Goal: Book appointment/travel/reservation

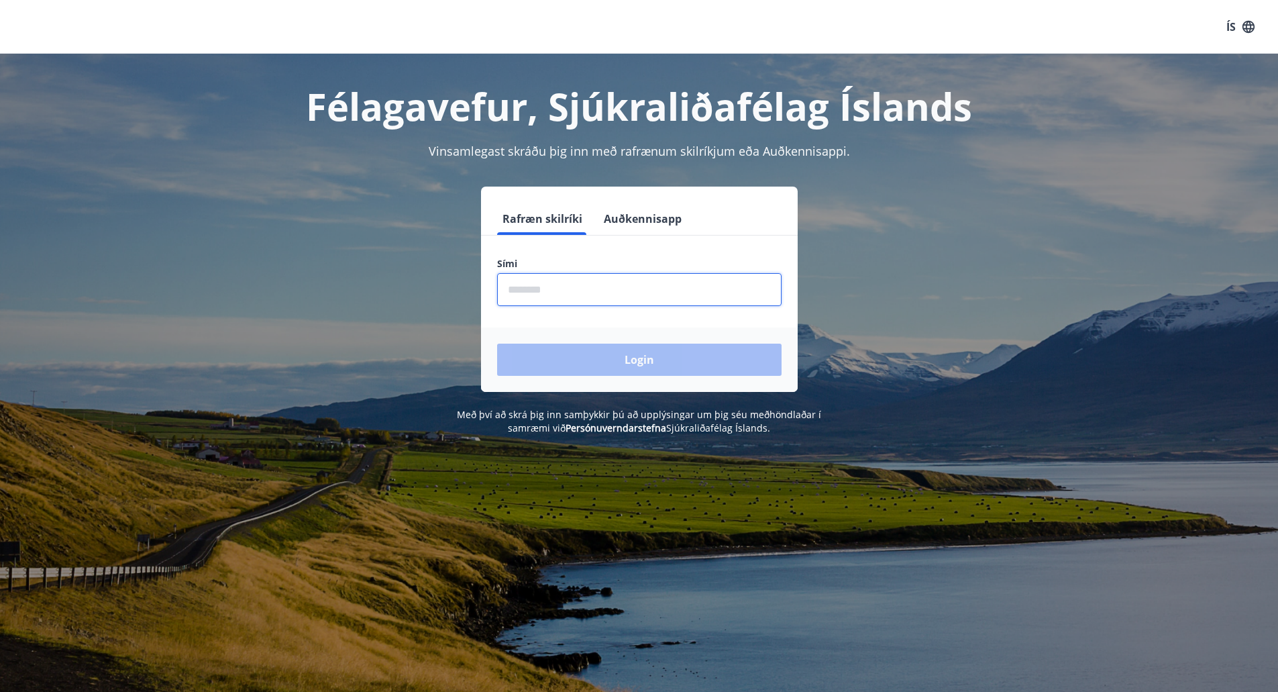
click at [580, 288] on input "phone" at bounding box center [639, 289] width 284 height 33
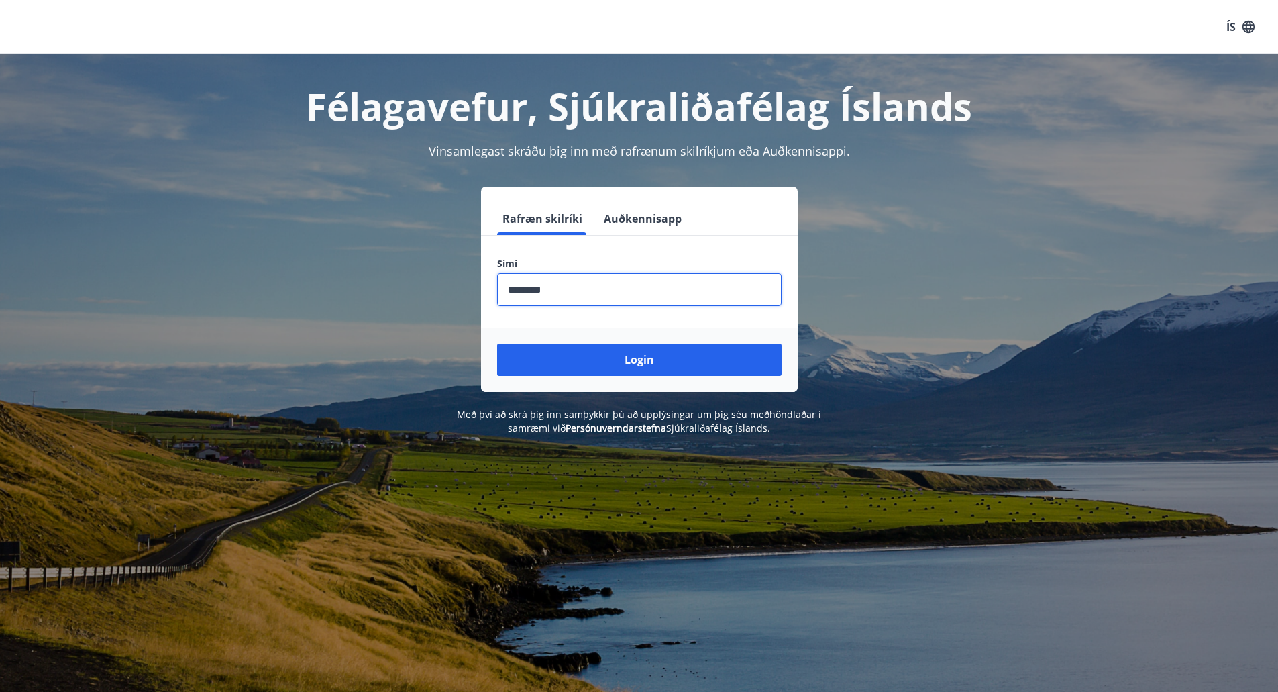
type input "********"
click at [497, 343] on button "Login" at bounding box center [639, 359] width 284 height 32
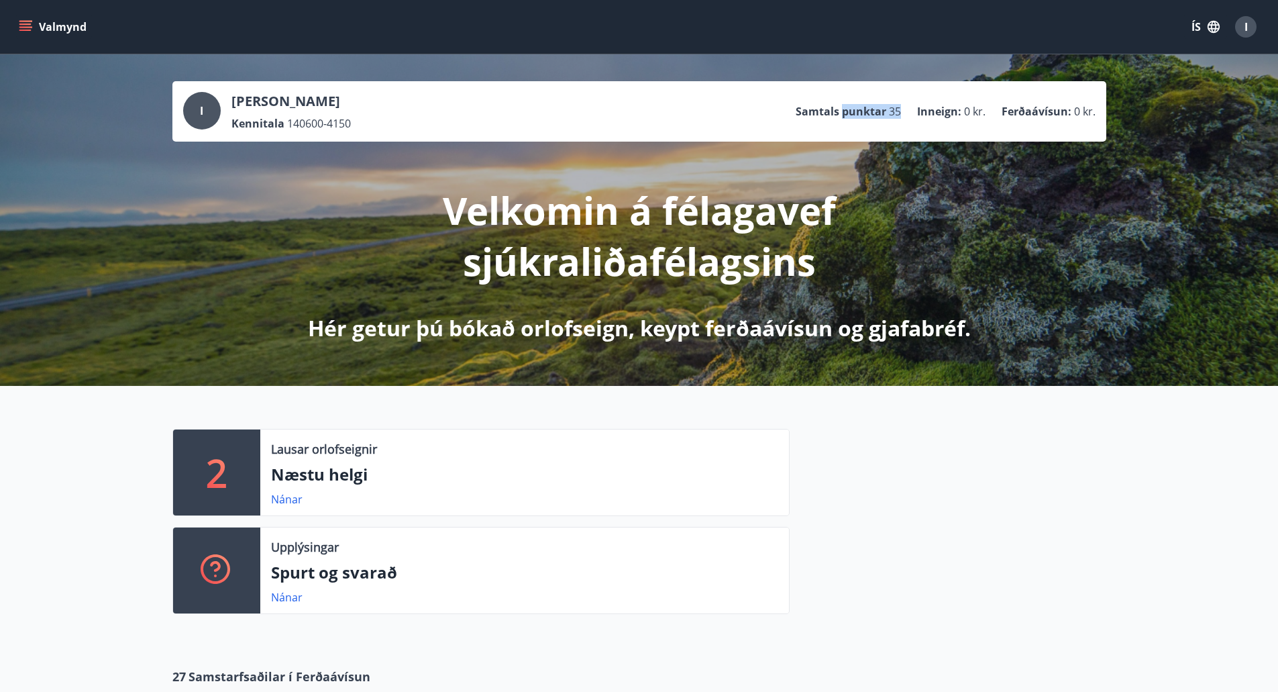
drag, startPoint x: 903, startPoint y: 108, endPoint x: 845, endPoint y: 117, distance: 59.0
click at [845, 117] on ul "Samtals punktar 35 Inneign : 0 kr. Ferðaávísun : 0 kr." at bounding box center [946, 111] width 300 height 25
click at [14, 24] on div "Valmynd ÍS I" at bounding box center [639, 27] width 1278 height 54
click at [20, 24] on icon "menu" at bounding box center [25, 23] width 12 height 1
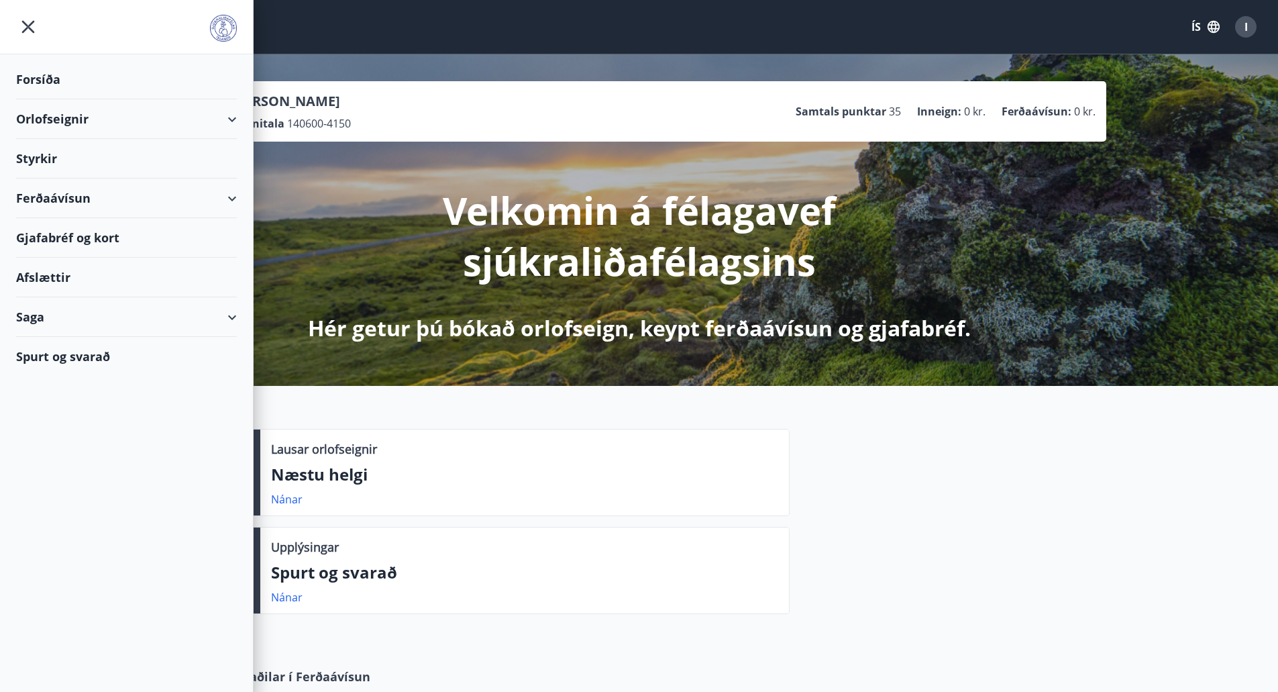
click at [221, 125] on div "Orlofseignir" at bounding box center [126, 119] width 221 height 40
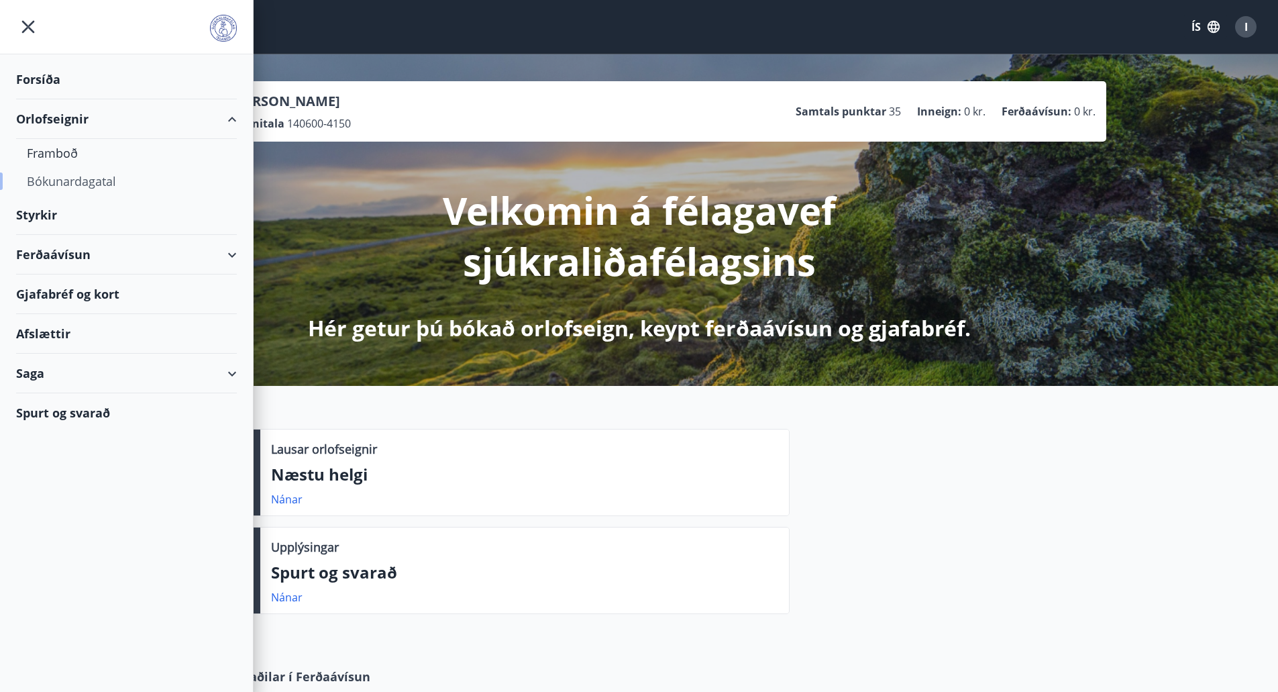
click at [105, 179] on div "Bókunardagatal" at bounding box center [126, 181] width 199 height 28
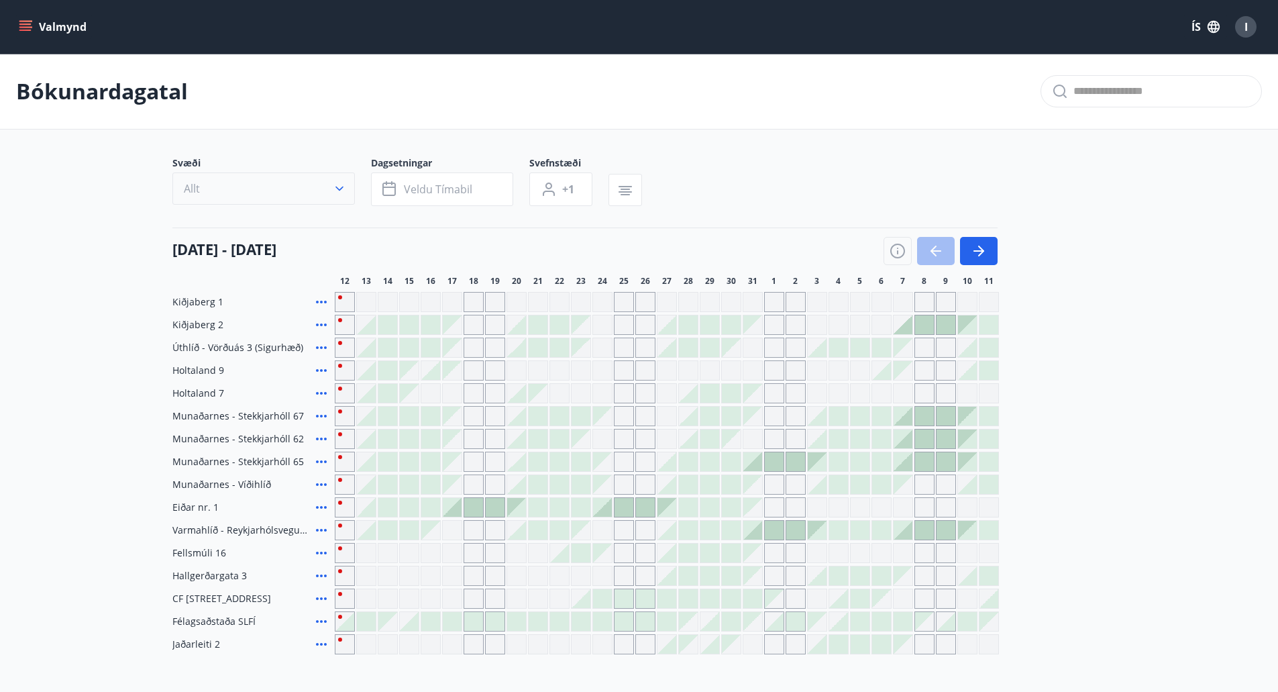
click at [337, 187] on icon "button" at bounding box center [339, 188] width 13 height 13
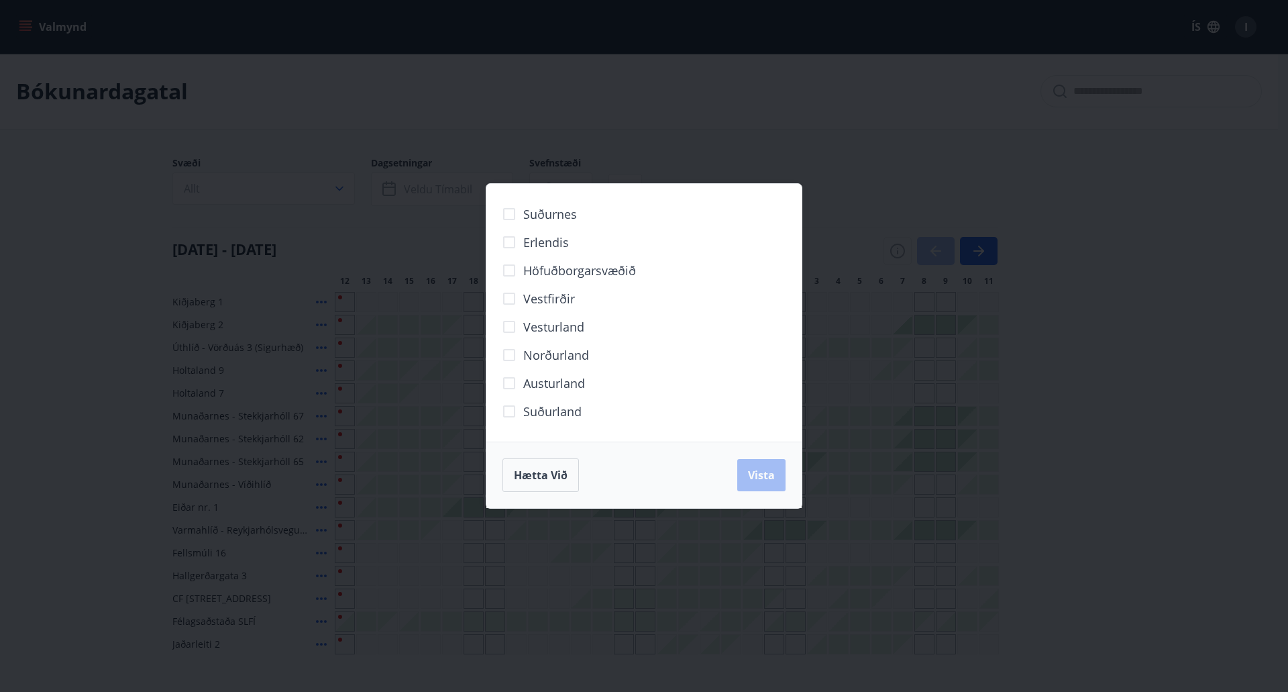
click at [535, 274] on span "Höfuðborgarsvæðið" at bounding box center [579, 270] width 113 height 17
click at [765, 474] on span "Vista" at bounding box center [761, 475] width 27 height 15
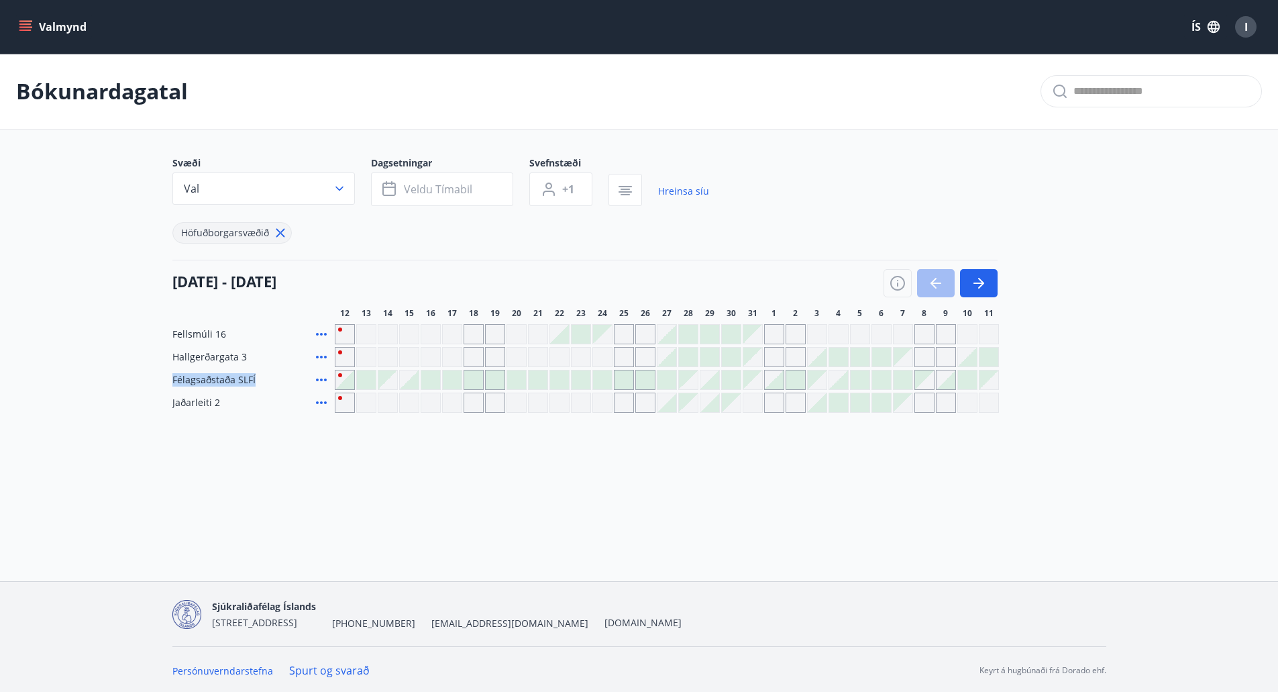
drag, startPoint x: 253, startPoint y: 375, endPoint x: 172, endPoint y: 373, distance: 80.5
click at [172, 373] on div "Félagsaðstaða SLFÍ" at bounding box center [250, 380] width 157 height 20
click at [566, 189] on span "+1" at bounding box center [568, 189] width 12 height 15
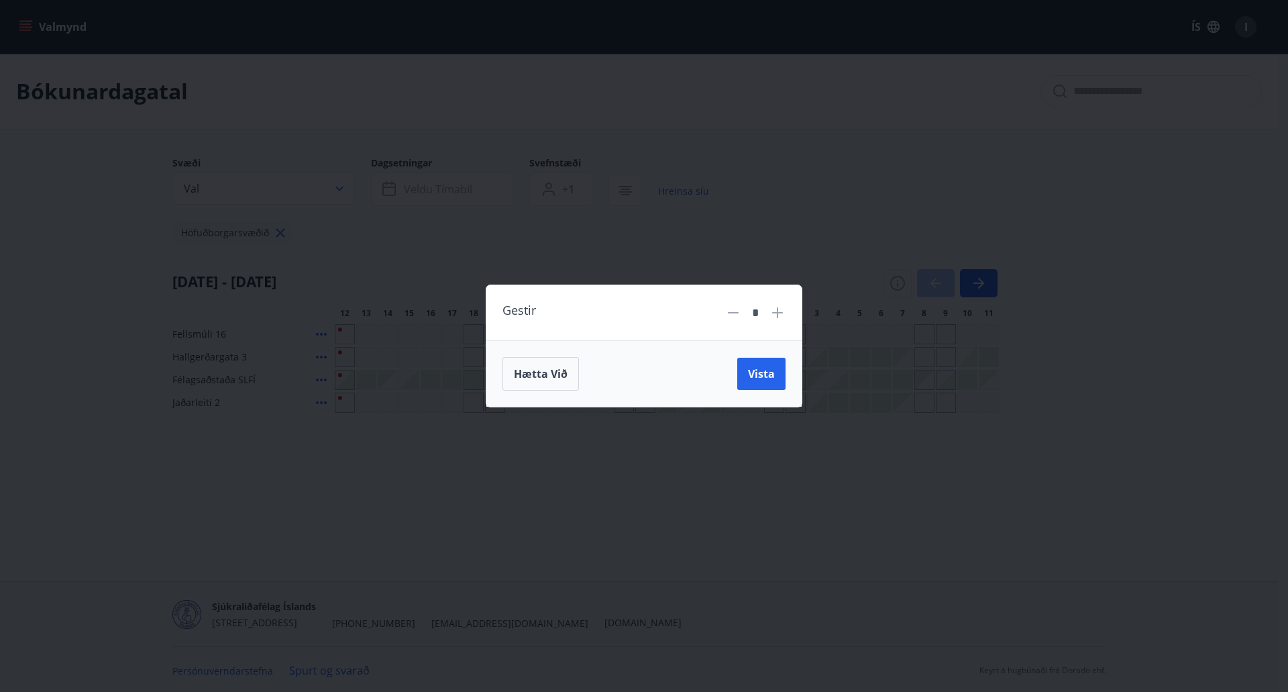
click at [782, 304] on div "*" at bounding box center [755, 312] width 60 height 23
drag, startPoint x: 773, startPoint y: 323, endPoint x: 772, endPoint y: 316, distance: 7.4
click at [772, 323] on div "*" at bounding box center [755, 312] width 60 height 23
click at [772, 310] on icon at bounding box center [777, 313] width 16 height 16
click at [728, 316] on icon at bounding box center [733, 313] width 16 height 16
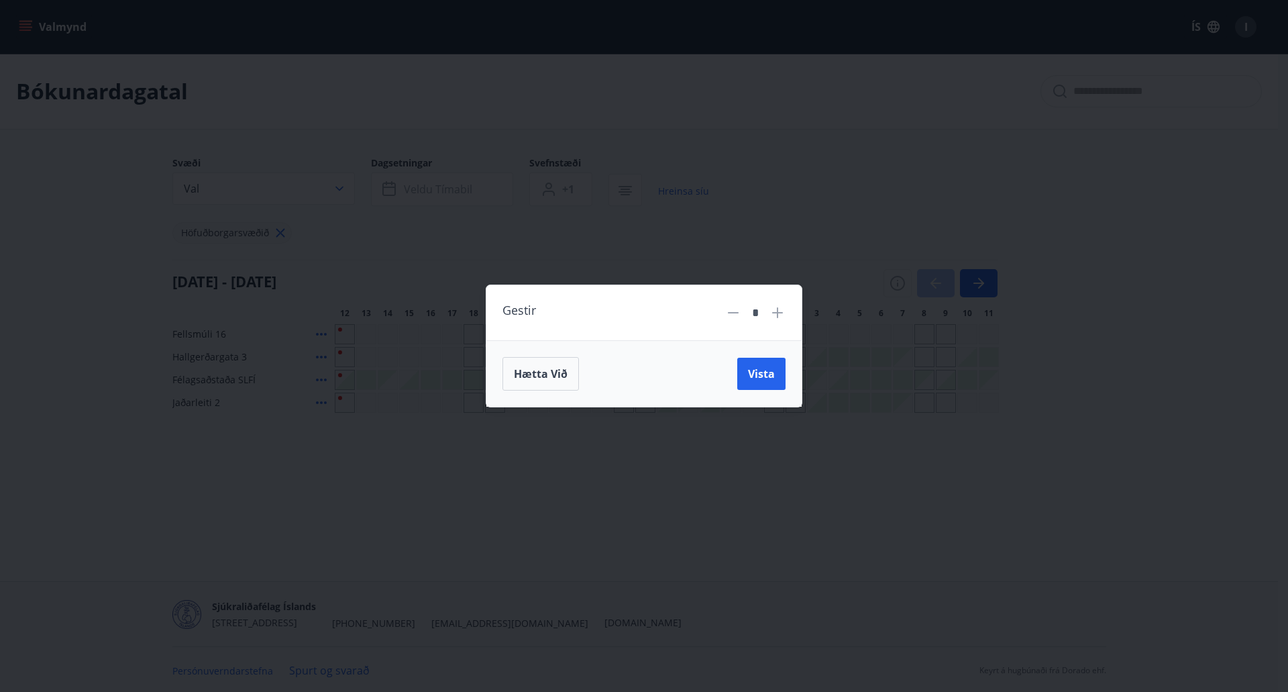
type input "*"
click at [743, 374] on button "Vista" at bounding box center [761, 374] width 48 height 32
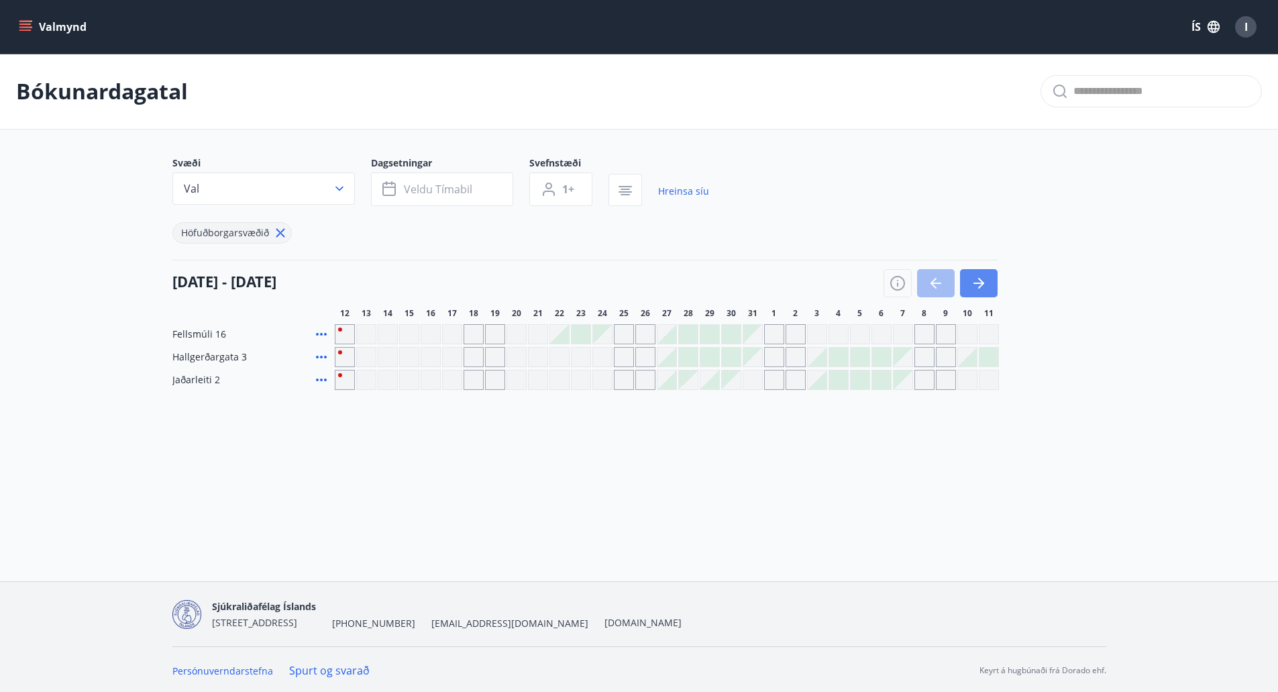
click at [987, 280] on button "button" at bounding box center [979, 283] width 38 height 28
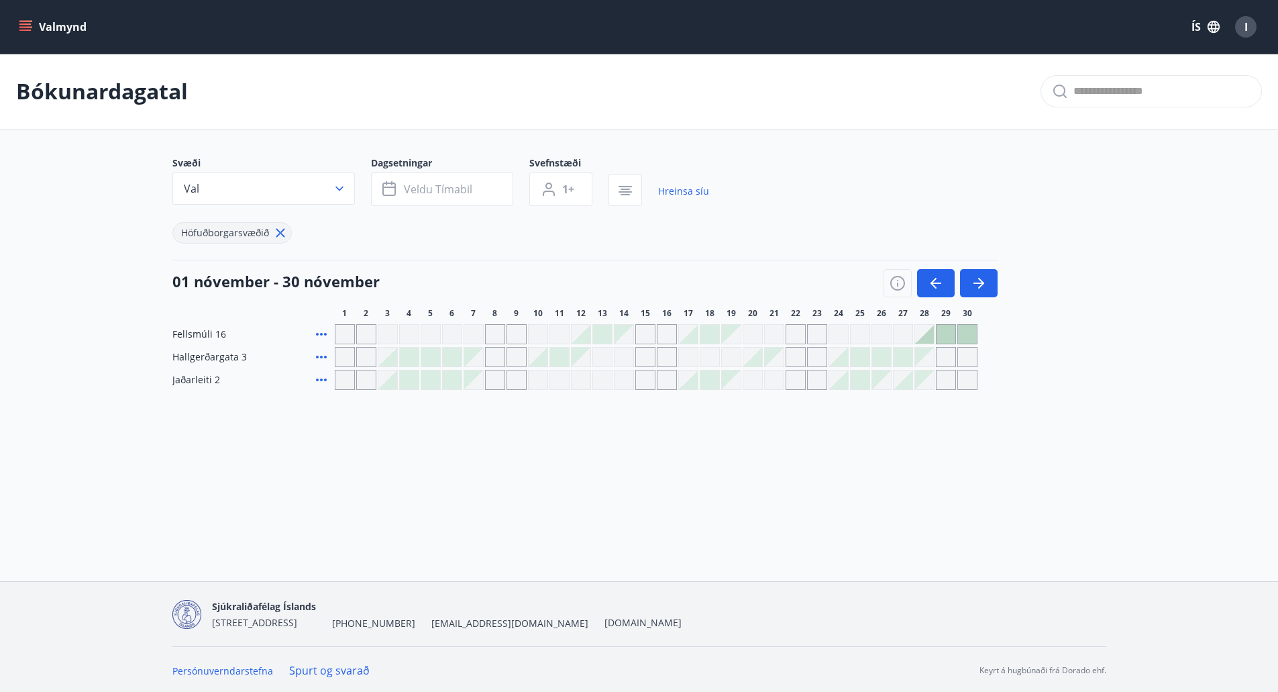
click at [930, 327] on div at bounding box center [924, 334] width 19 height 19
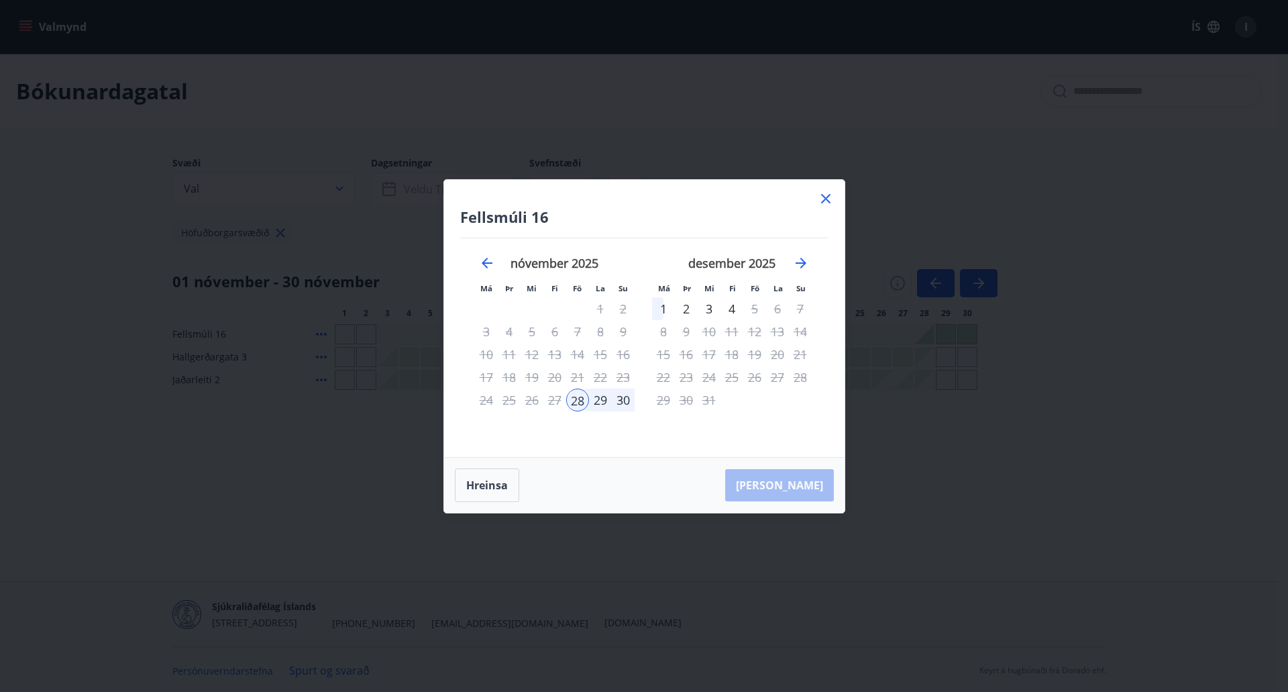
click at [614, 400] on div "30" at bounding box center [623, 399] width 23 height 23
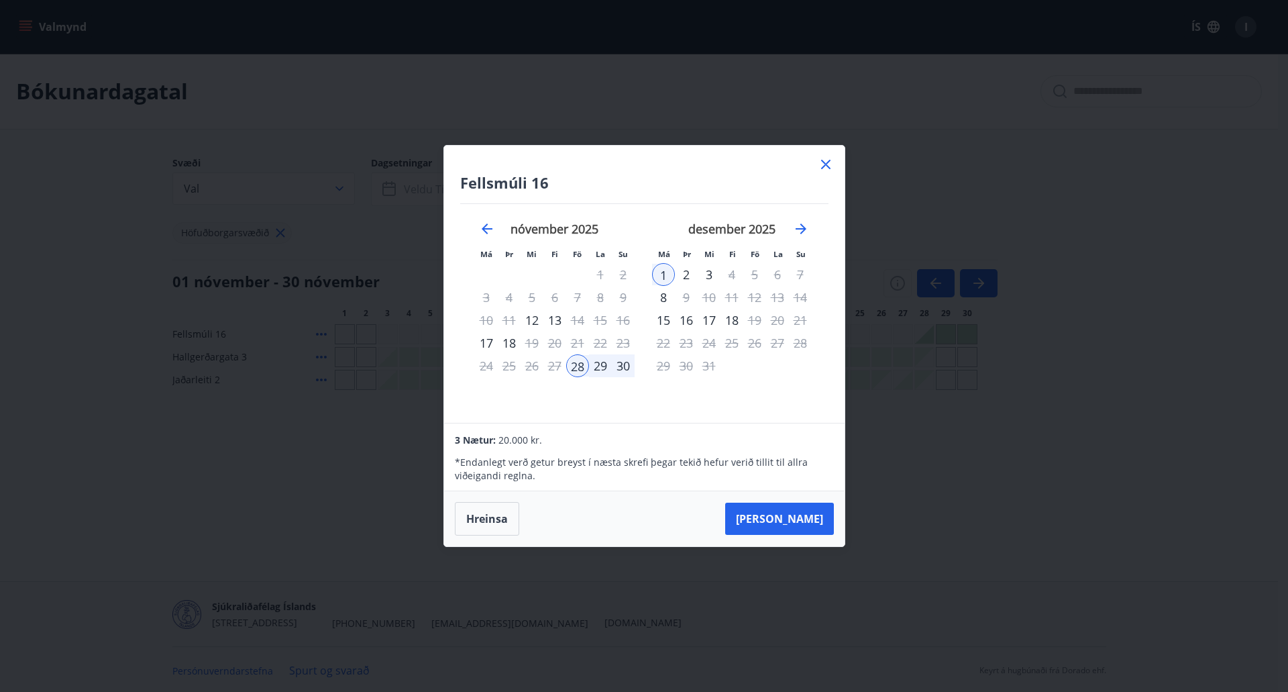
click at [623, 372] on div "30" at bounding box center [623, 365] width 23 height 23
click at [622, 368] on div "30" at bounding box center [623, 365] width 23 height 23
click at [843, 168] on div "Fellsmúli 16 Má Þr Mi Fi Fö La Su Má Þr Mi Fi Fö La Su október 2025 1 2 3 4 5 6…" at bounding box center [644, 284] width 400 height 277
click at [833, 160] on icon at bounding box center [826, 164] width 16 height 16
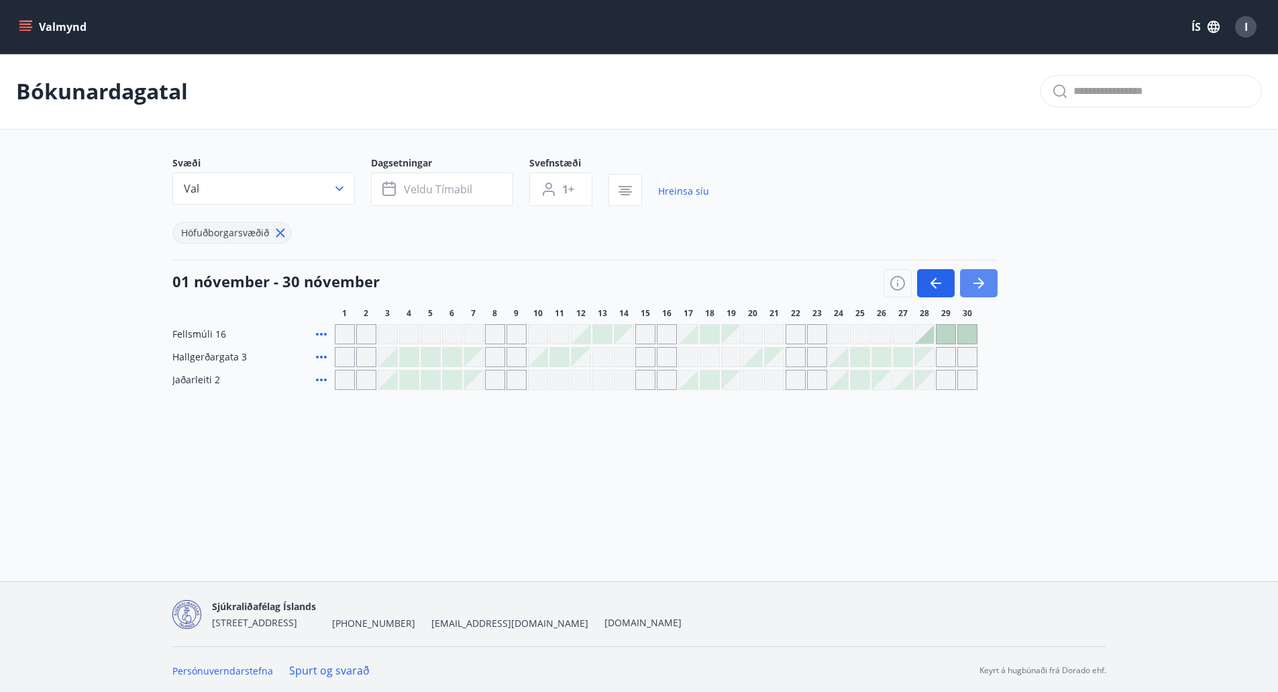
click at [983, 273] on button "button" at bounding box center [979, 283] width 38 height 28
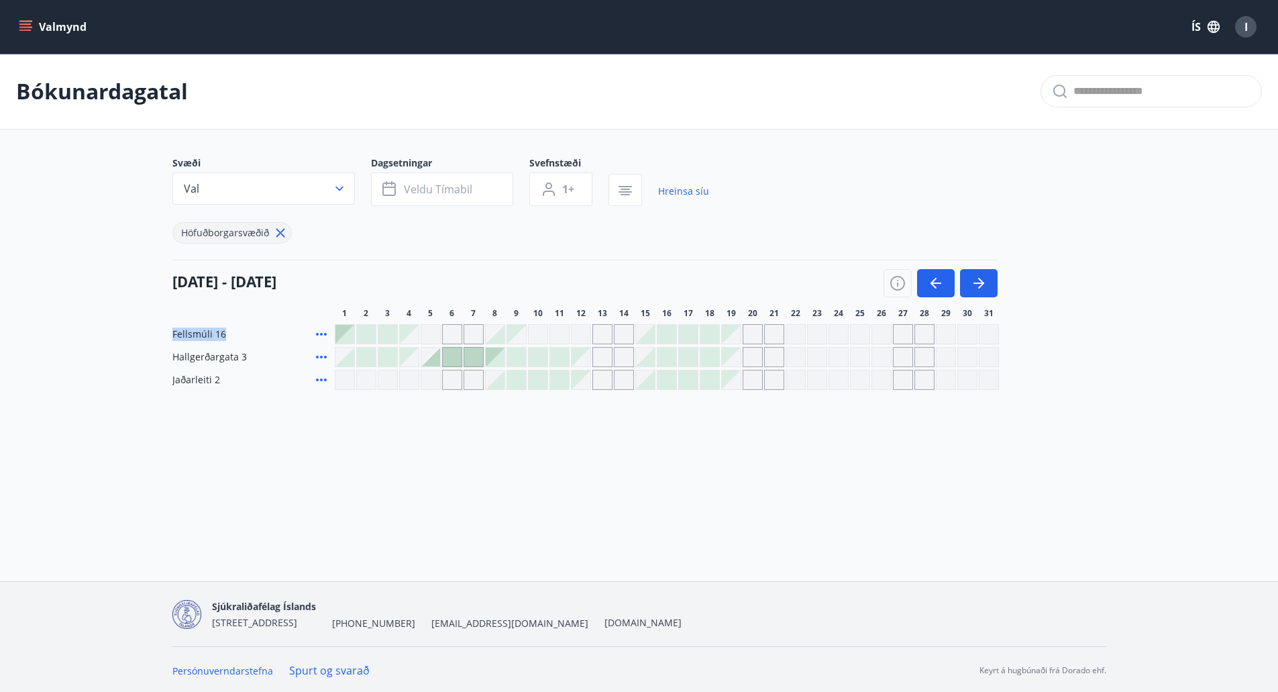
drag, startPoint x: 226, startPoint y: 327, endPoint x: 157, endPoint y: 333, distance: 69.4
click at [157, 333] on div "Svæði Val Dagsetningar Veldu tímabil Svefnstæði 1+ Hreinsa síu Höfuðborgarsvæði…" at bounding box center [639, 272] width 966 height 233
drag, startPoint x: 255, startPoint y: 352, endPoint x: 138, endPoint y: 354, distance: 117.4
click at [138, 354] on main "Bókunardagatal Svæði Val Dagsetningar Veldu tímabil Svefnstæði 1+ Hreinsa síu H…" at bounding box center [639, 222] width 1278 height 336
click at [269, 415] on div "Bókunardagatal Svæði Val Dagsetningar Veldu tímabil Svefnstæði 1+ Hreinsa síu H…" at bounding box center [639, 249] width 1278 height 390
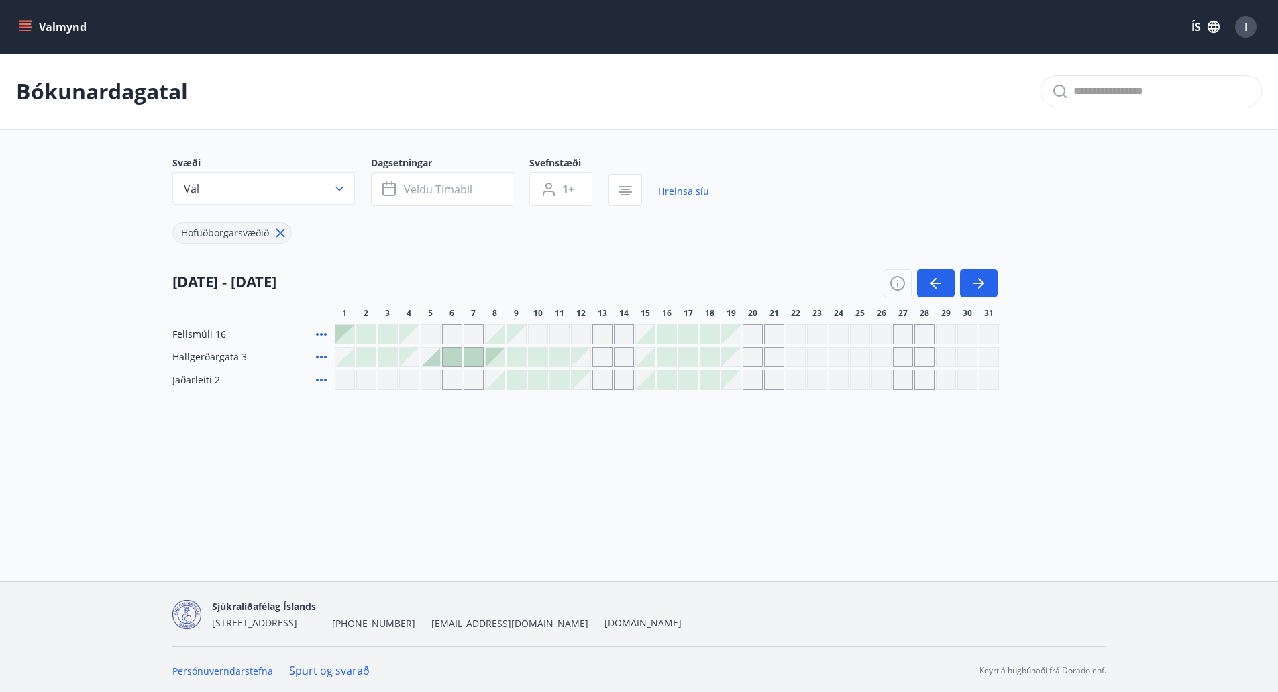
drag, startPoint x: 269, startPoint y: 415, endPoint x: 275, endPoint y: 411, distance: 6.9
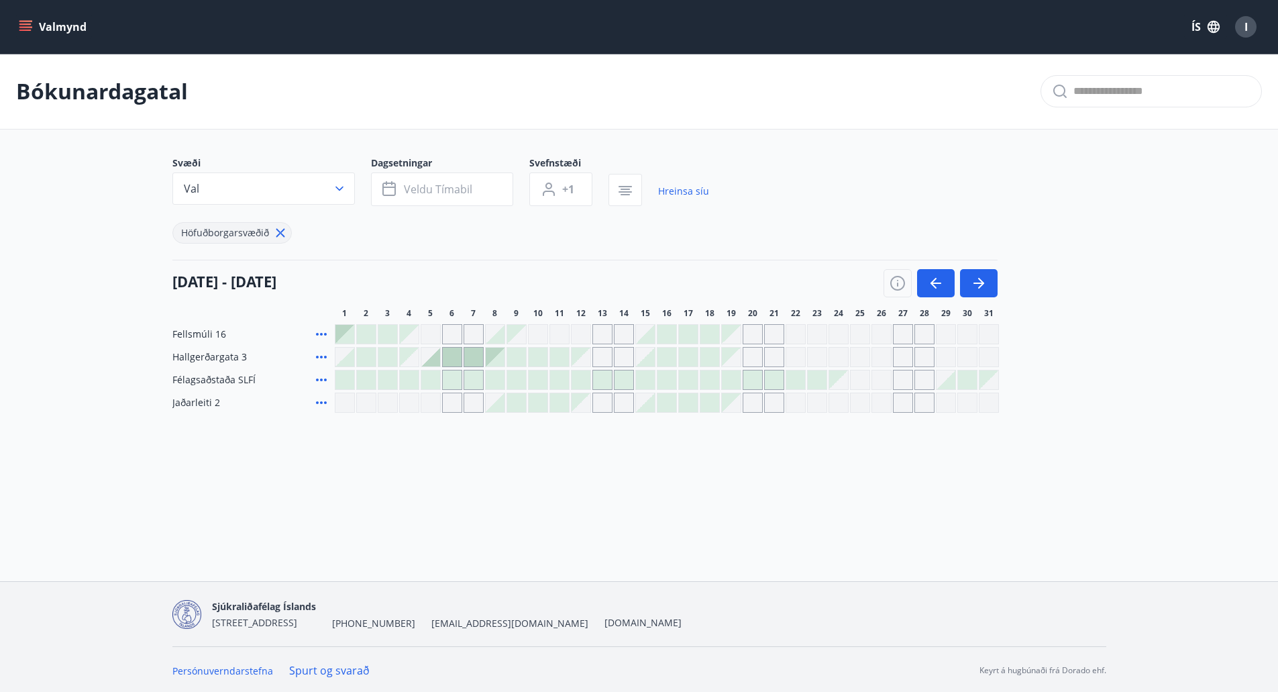
click at [37, 17] on button "Valmynd" at bounding box center [54, 27] width 76 height 24
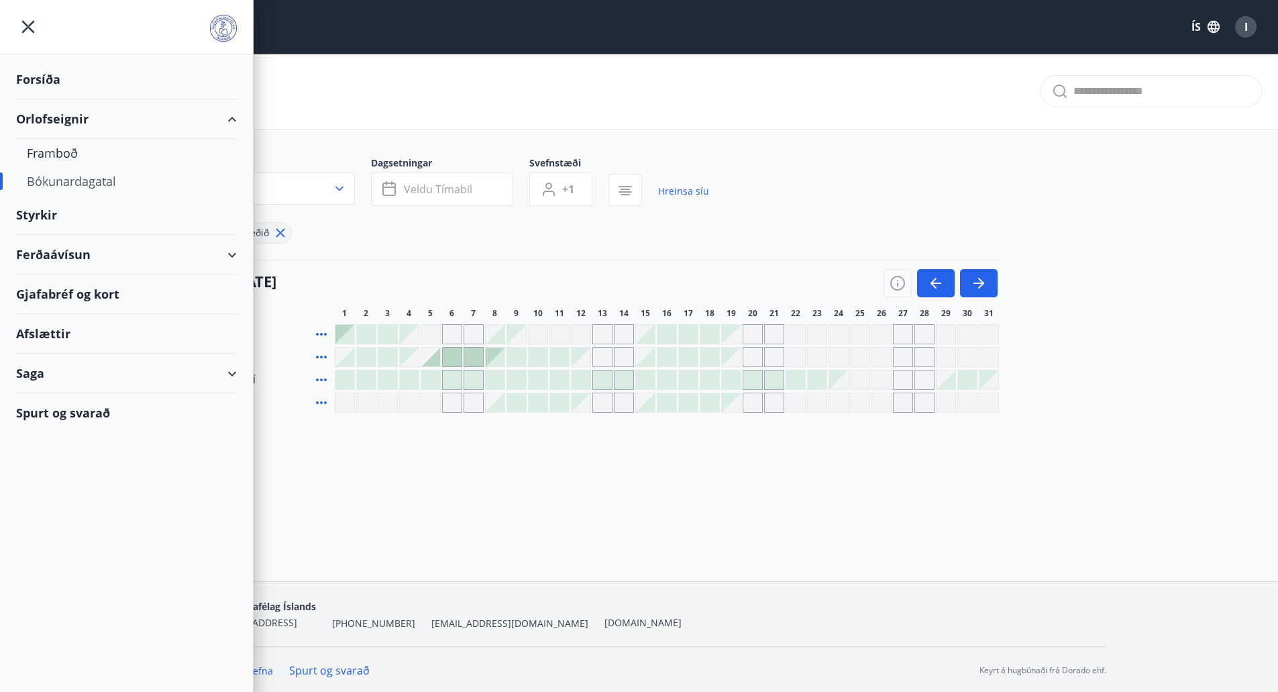
click at [66, 82] on div "Forsíða" at bounding box center [126, 80] width 221 height 40
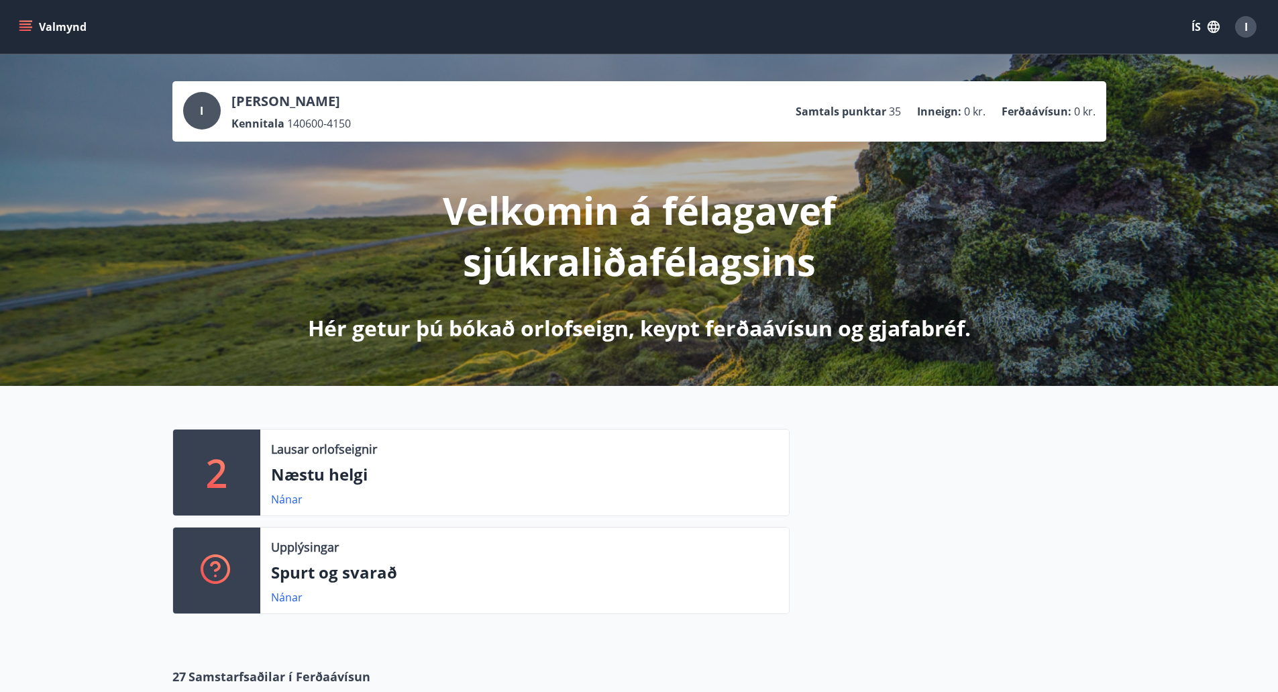
click at [37, 20] on button "Valmynd" at bounding box center [54, 27] width 76 height 24
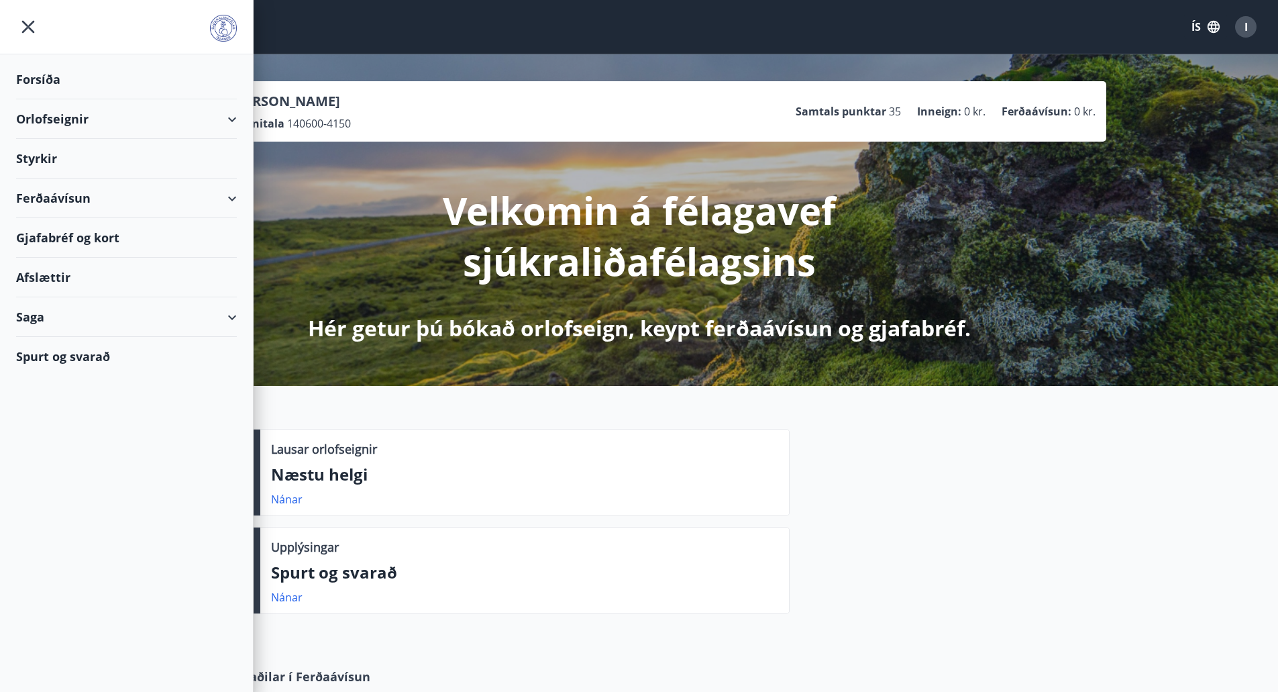
click at [224, 127] on div "Orlofseignir" at bounding box center [126, 119] width 221 height 40
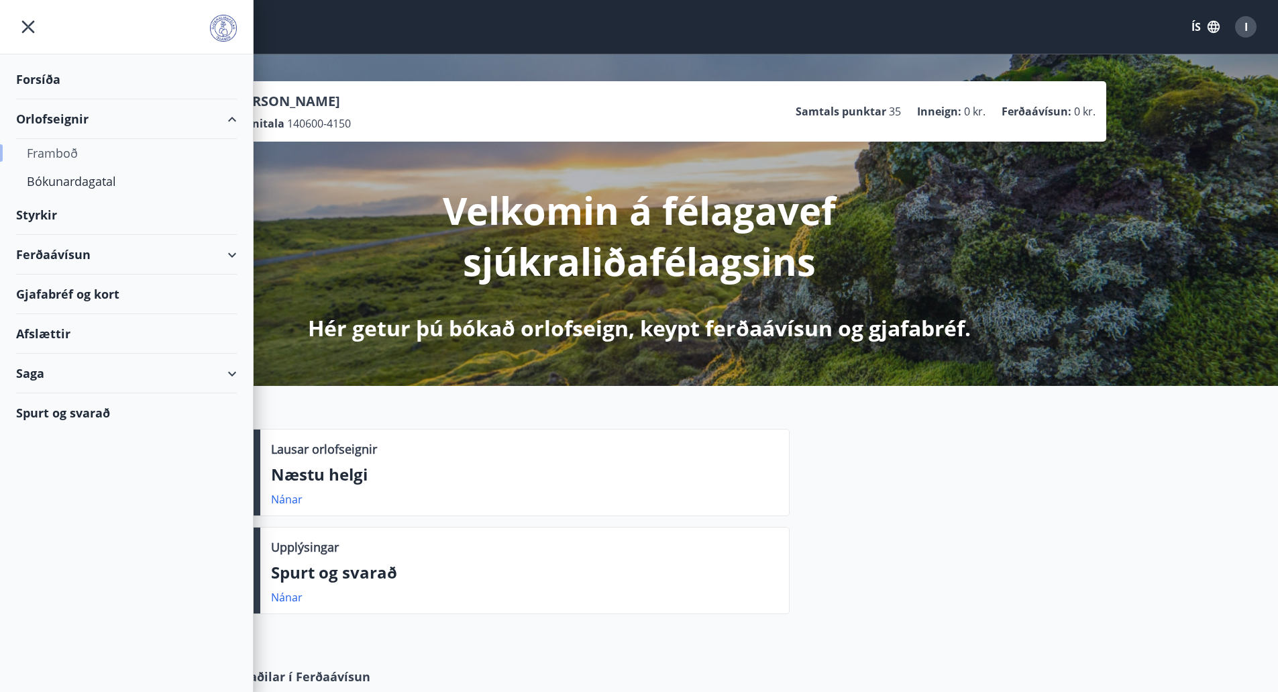
click at [60, 150] on div "Framboð" at bounding box center [126, 153] width 199 height 28
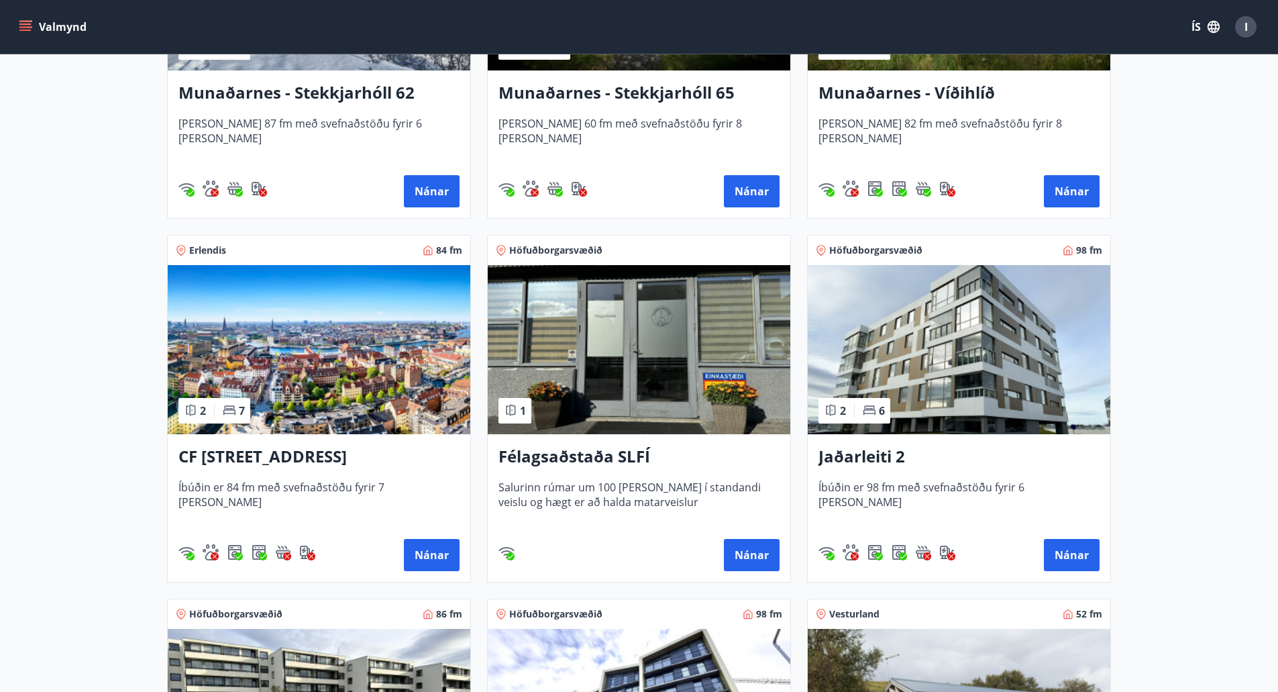
scroll to position [470, 0]
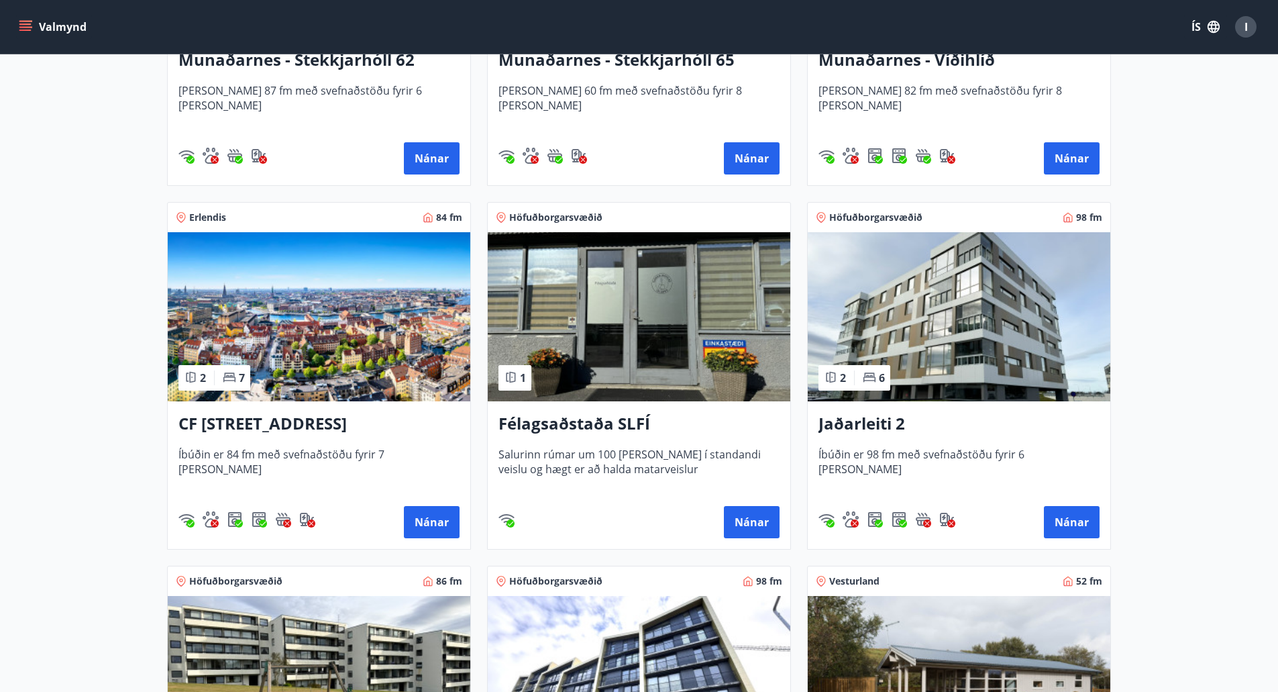
click at [969, 411] on div "Jaðarleiti 2 Íbúðin er 98 fm með svefnaðstöðu fyrir 6 manns Nánar" at bounding box center [959, 475] width 303 height 148
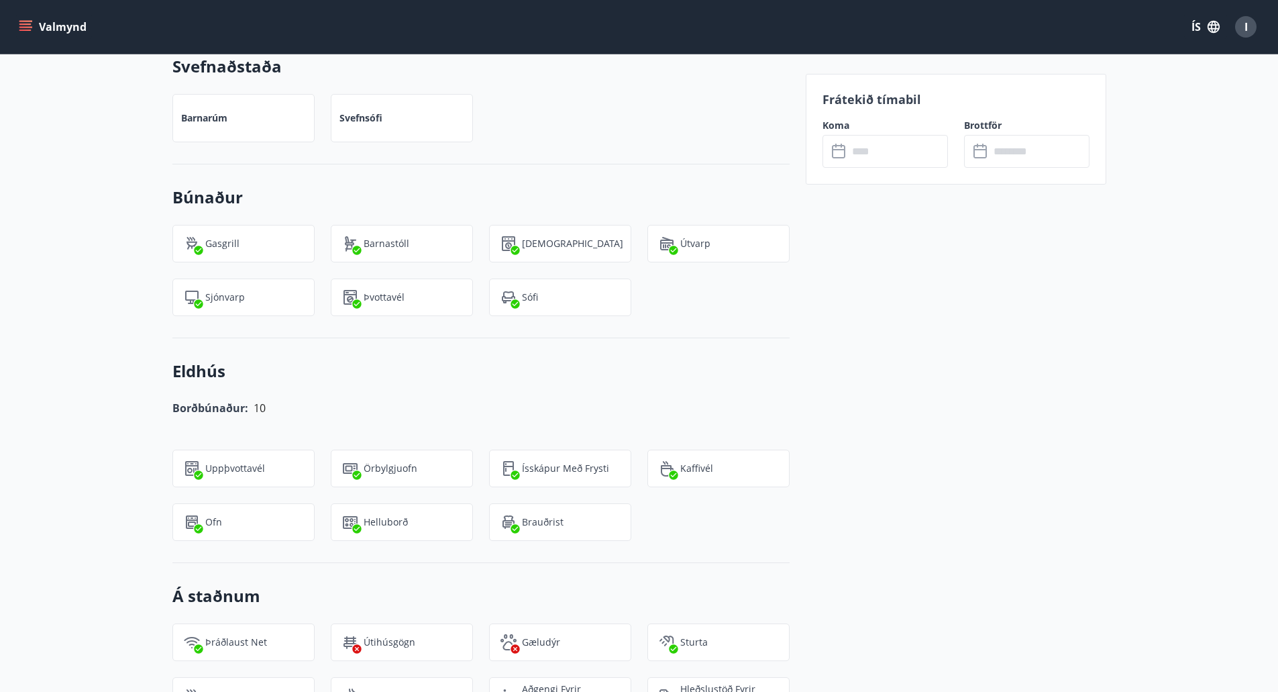
scroll to position [1001, 0]
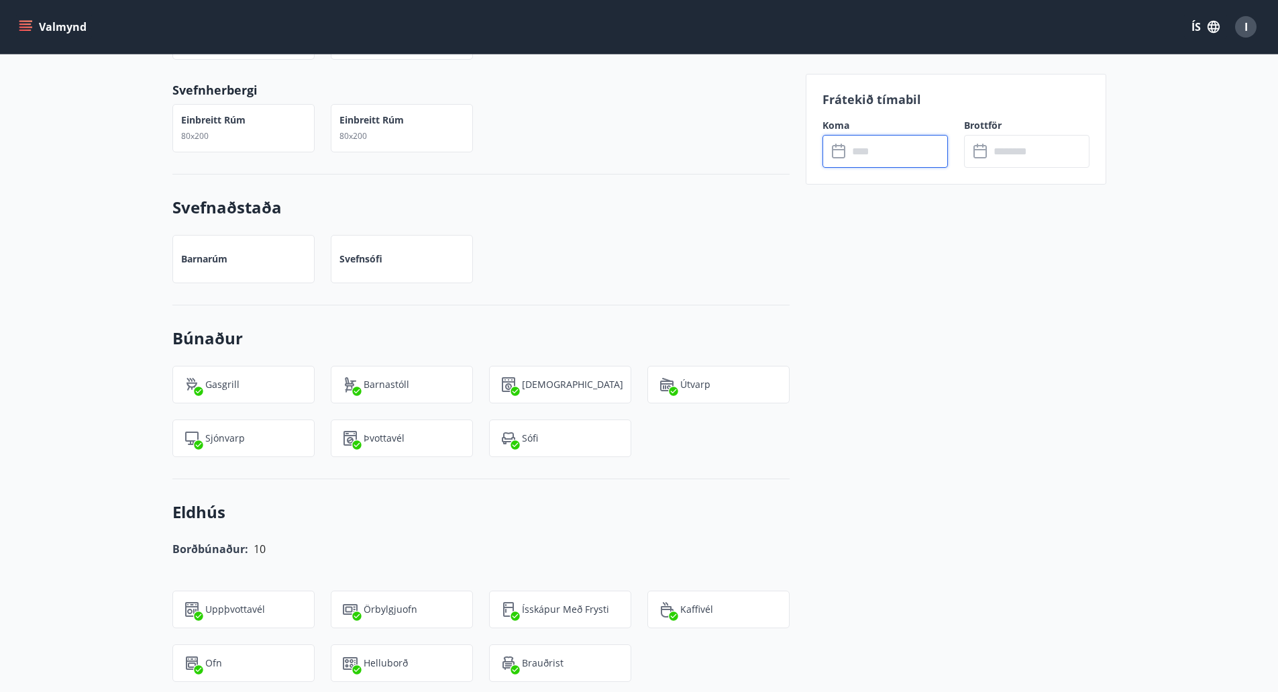
click at [912, 164] on input "text" at bounding box center [898, 151] width 100 height 33
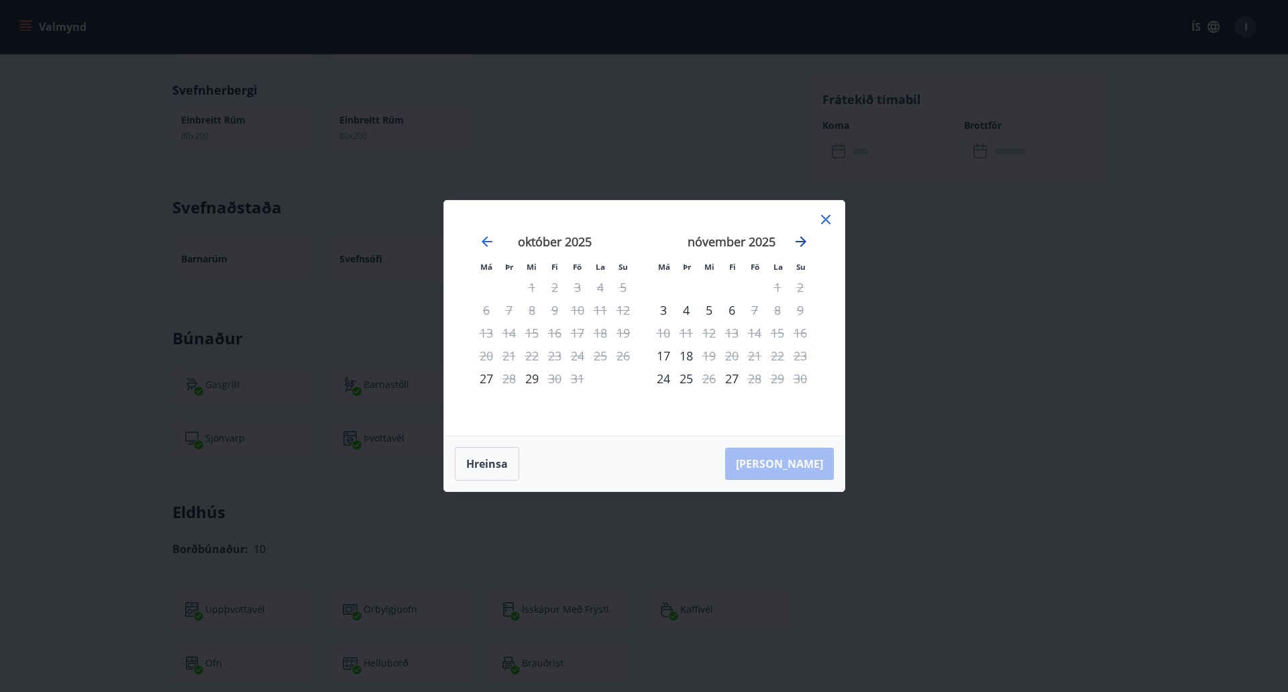
click at [808, 236] on icon "Move forward to switch to the next month." at bounding box center [801, 241] width 16 height 16
click at [802, 244] on icon "Move forward to switch to the next month." at bounding box center [801, 241] width 16 height 16
click at [802, 243] on icon "Move forward to switch to the next month." at bounding box center [801, 241] width 16 height 16
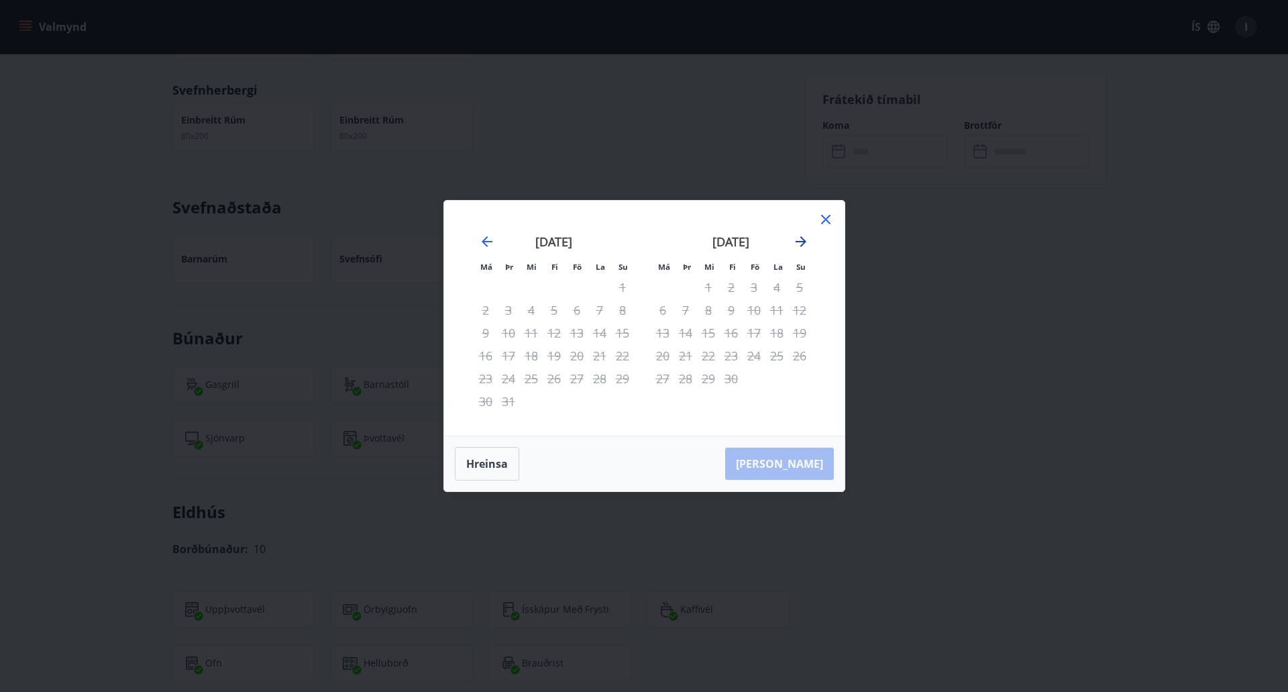
click at [802, 243] on icon "Move forward to switch to the next month." at bounding box center [801, 241] width 16 height 16
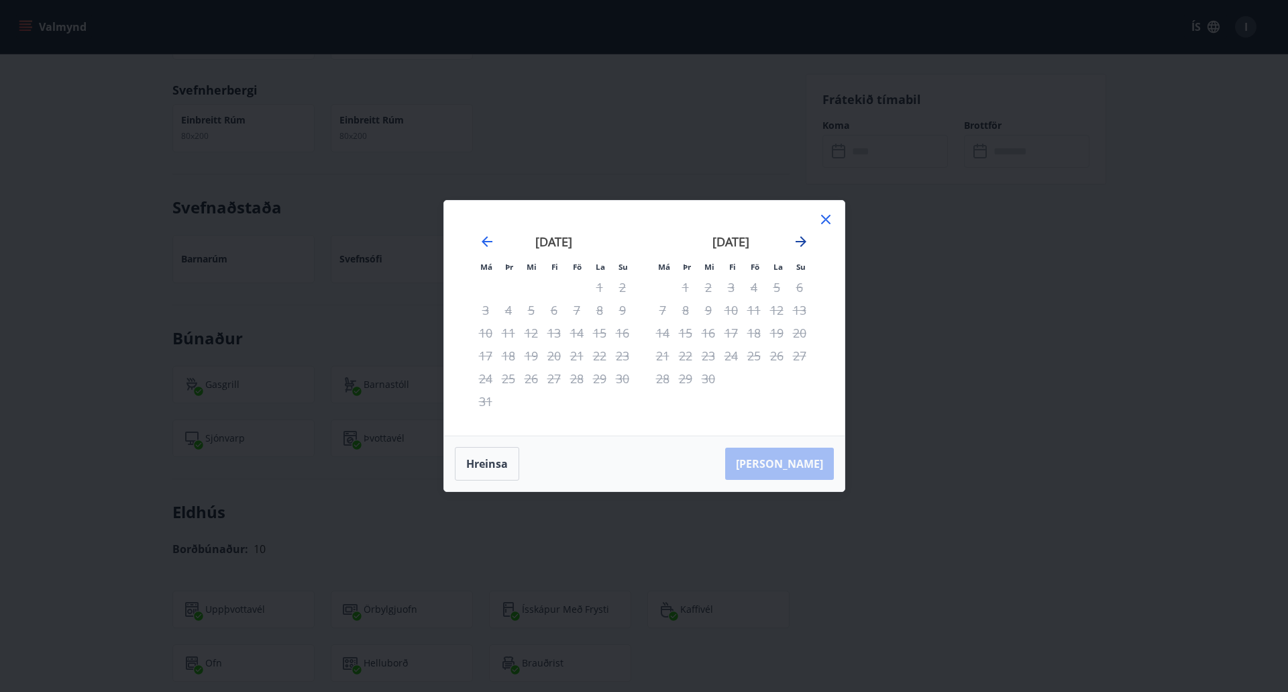
click at [802, 243] on icon "Move forward to switch to the next month." at bounding box center [801, 241] width 16 height 16
click at [833, 209] on div "Má Þr Mi Fi Fö La Su Má Þr Mi Fi Fö La Su nóvember 2026 1 2 3 4 5 6 7 8 9 10 11…" at bounding box center [644, 318] width 400 height 235
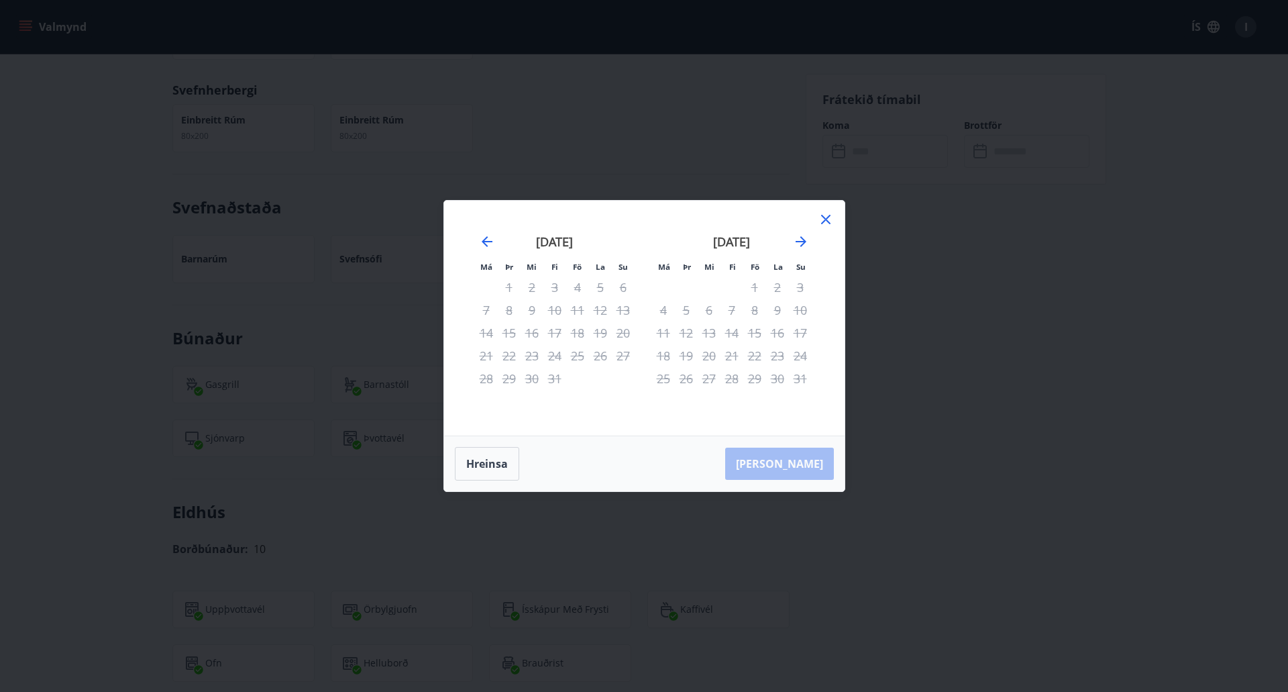
click at [825, 224] on icon at bounding box center [826, 219] width 16 height 16
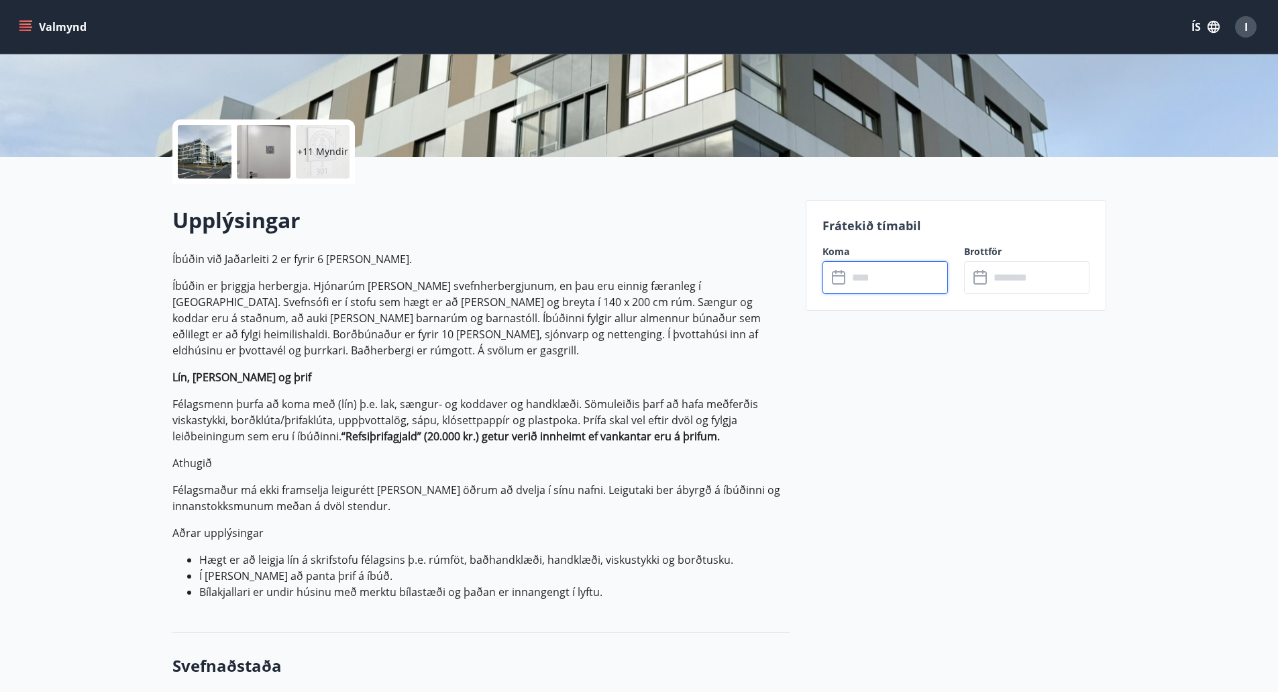
scroll to position [196, 0]
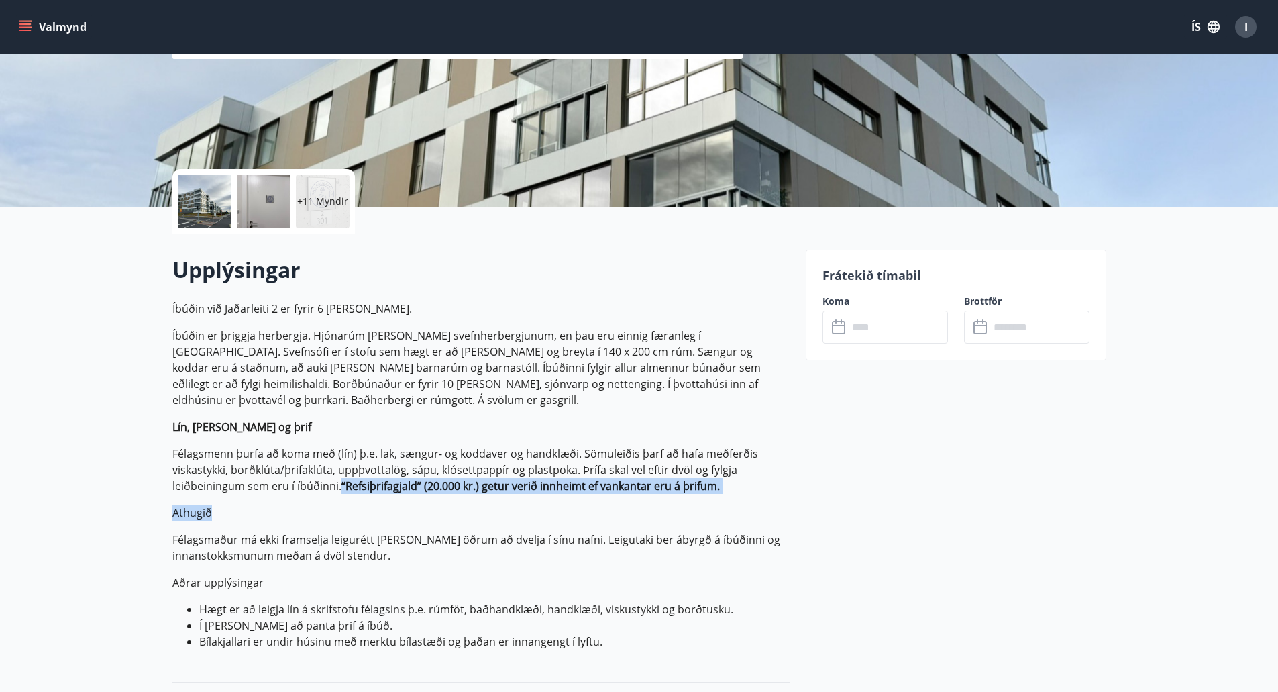
drag, startPoint x: 339, startPoint y: 480, endPoint x: 609, endPoint y: 494, distance: 270.7
click at [609, 494] on p "Íbúðin við Jaðarleiti 2 er fyrir 6 manns. Íbúðin er þriggja herbergja. Hjónarúm…" at bounding box center [480, 475] width 617 height 349
drag, startPoint x: 506, startPoint y: 515, endPoint x: 482, endPoint y: 504, distance: 27.0
click at [506, 515] on p "Athugið" at bounding box center [480, 512] width 617 height 16
click at [343, 482] on strong "“Refsiþrifagjald” (20.000 kr.) getur verið innheimt ef vankantar eru á þrifum." at bounding box center [530, 485] width 378 height 15
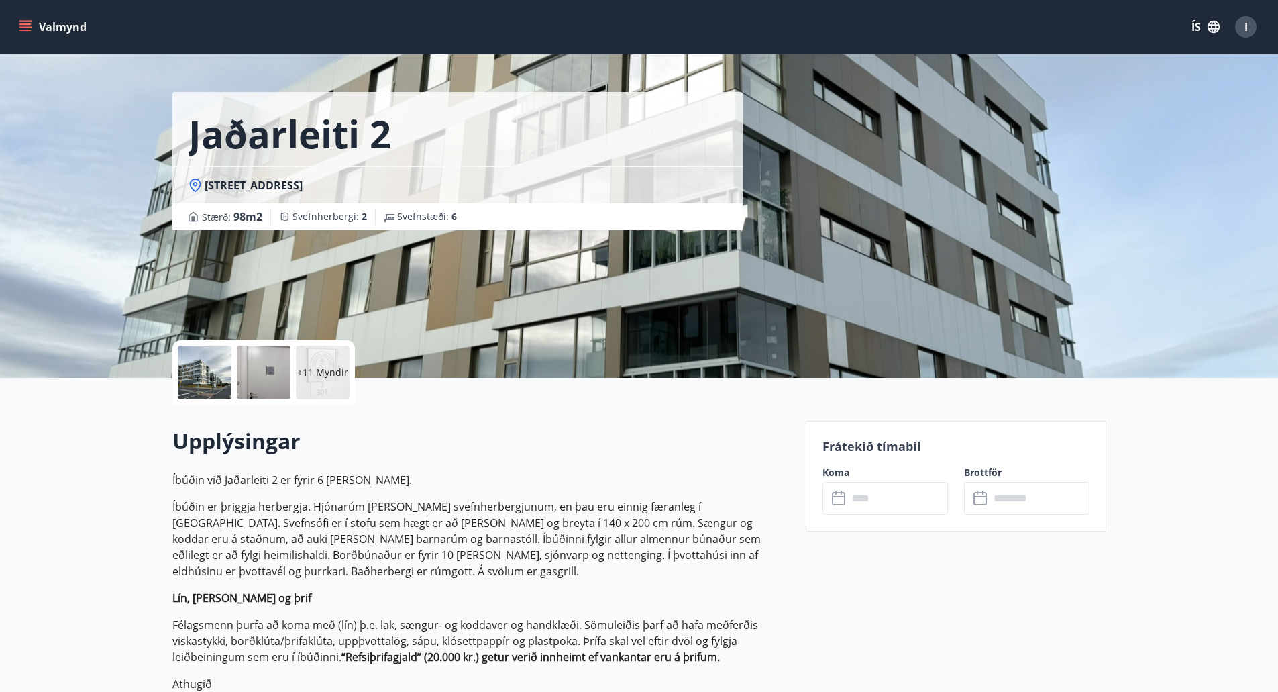
scroll to position [0, 0]
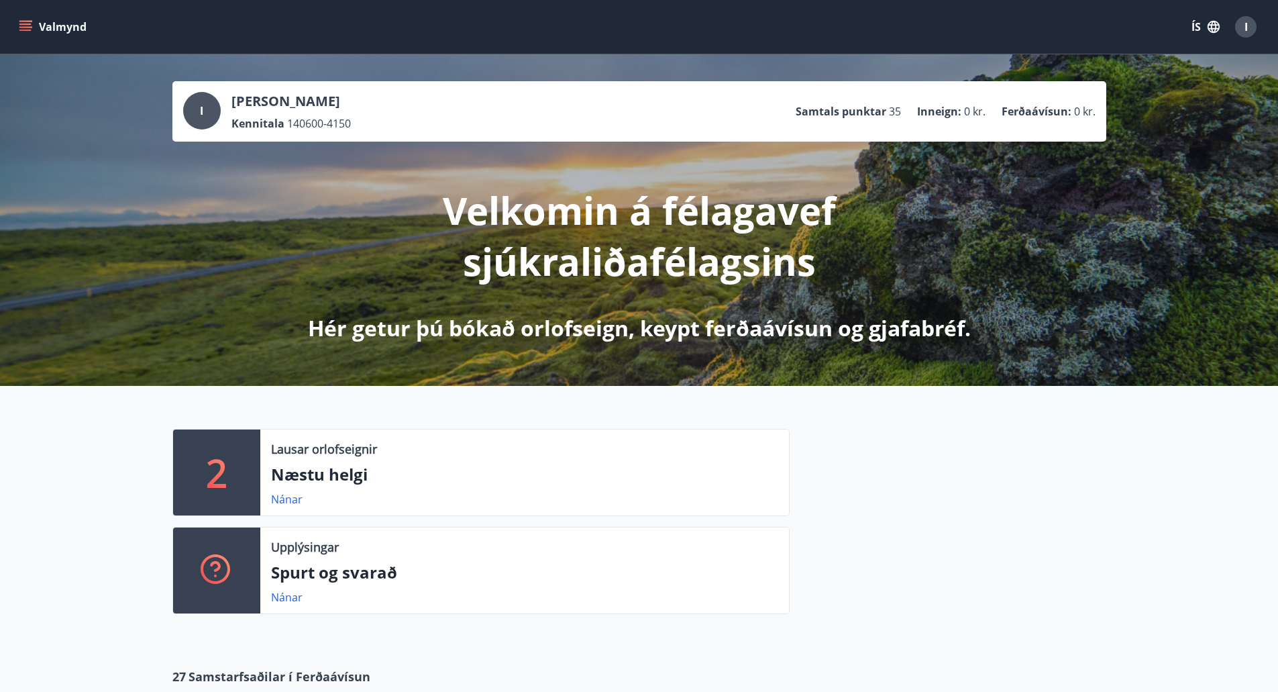
click at [368, 439] on div "Lausar orlofseignir Næstu helgi Nánar" at bounding box center [524, 472] width 529 height 86
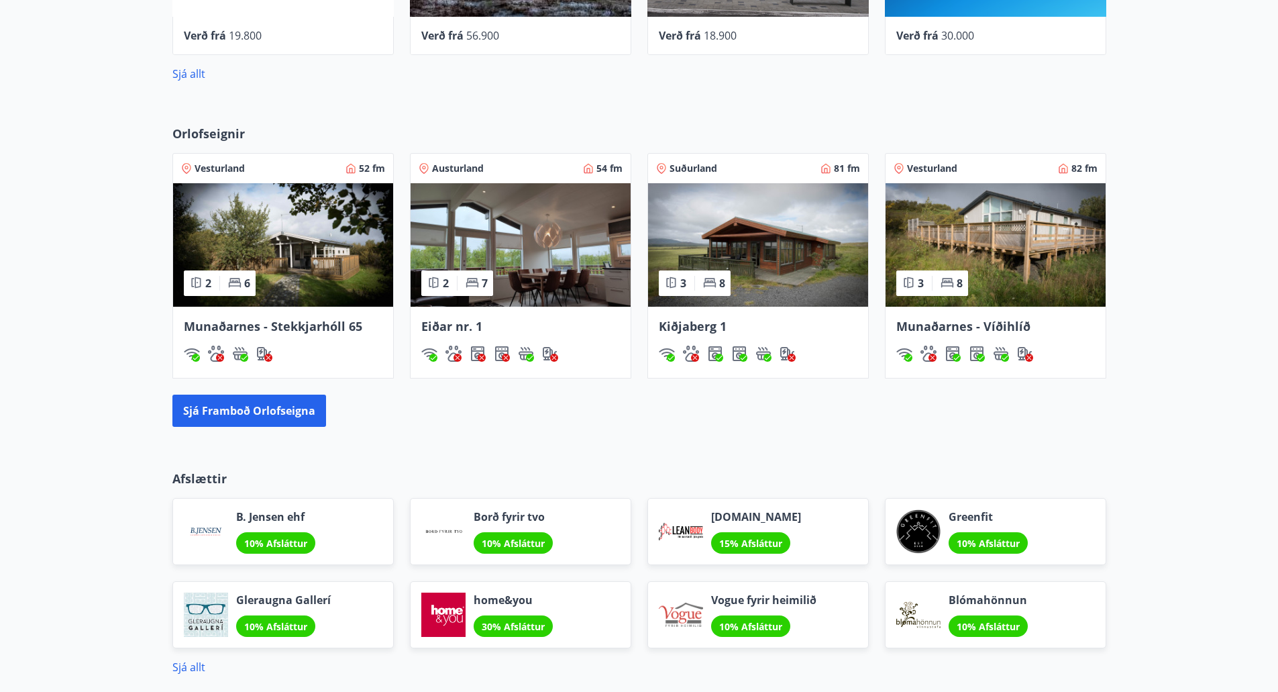
scroll to position [805, 0]
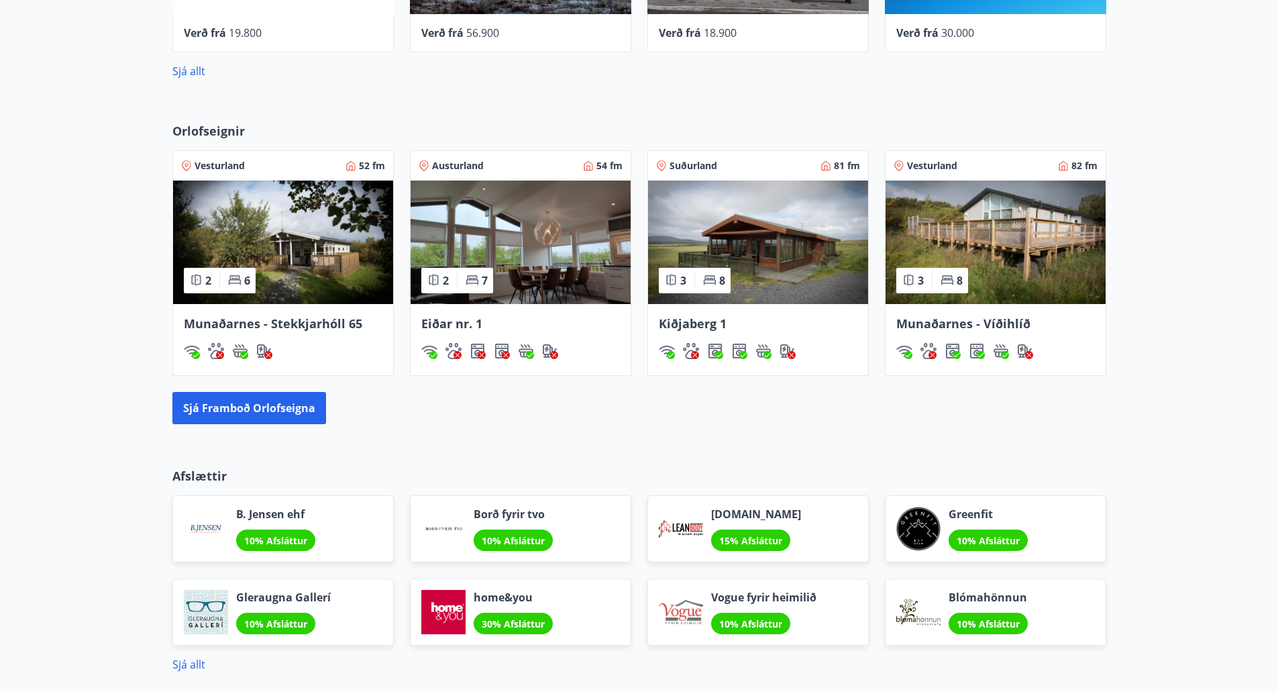
click at [543, 237] on img at bounding box center [521, 241] width 220 height 123
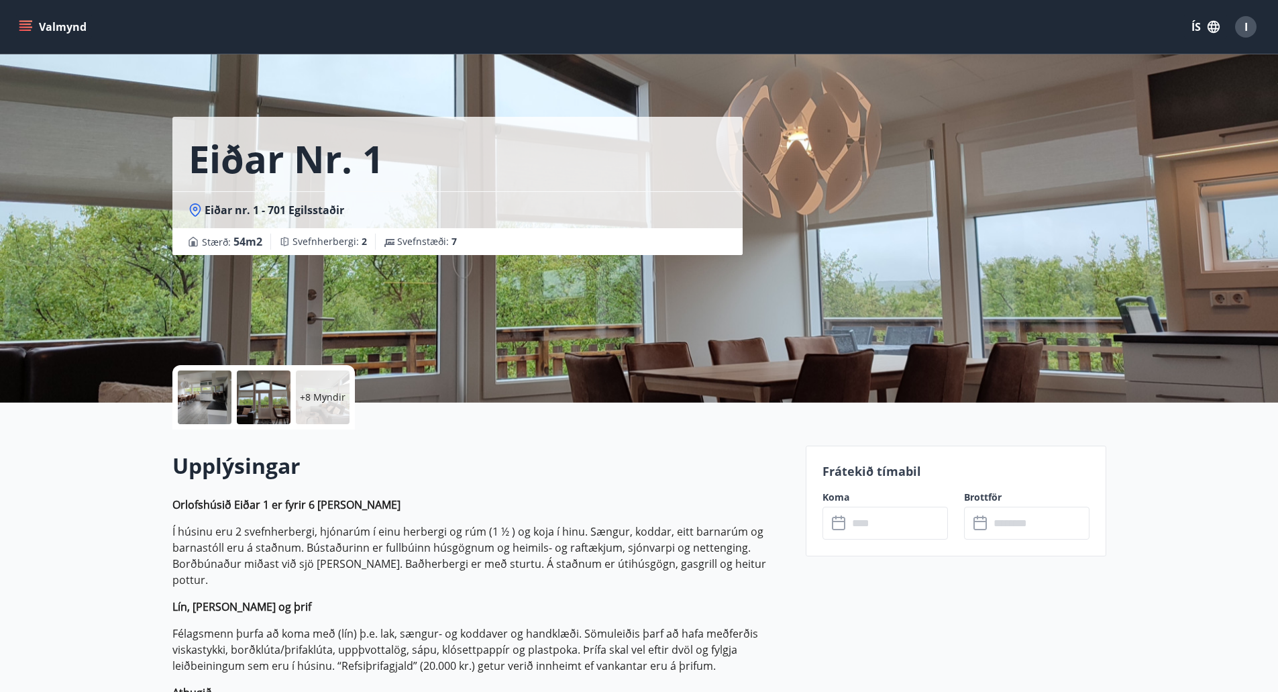
click at [227, 383] on div at bounding box center [205, 397] width 54 height 54
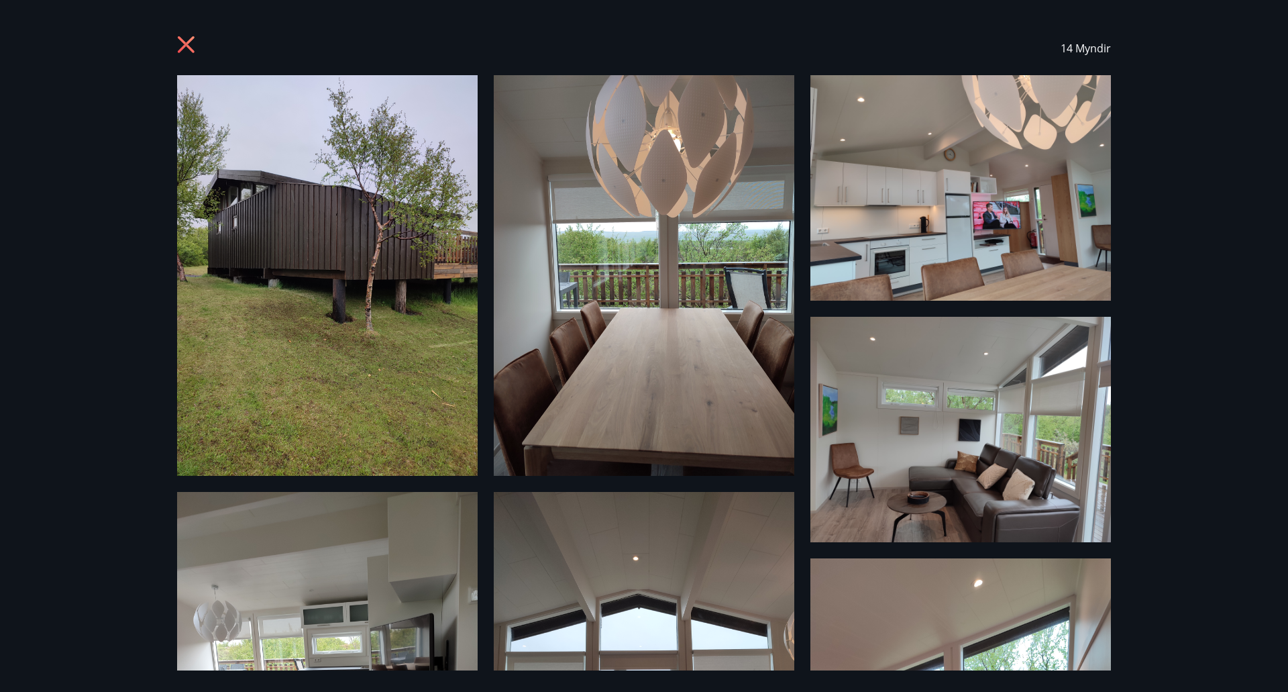
click at [397, 183] on img at bounding box center [327, 275] width 301 height 400
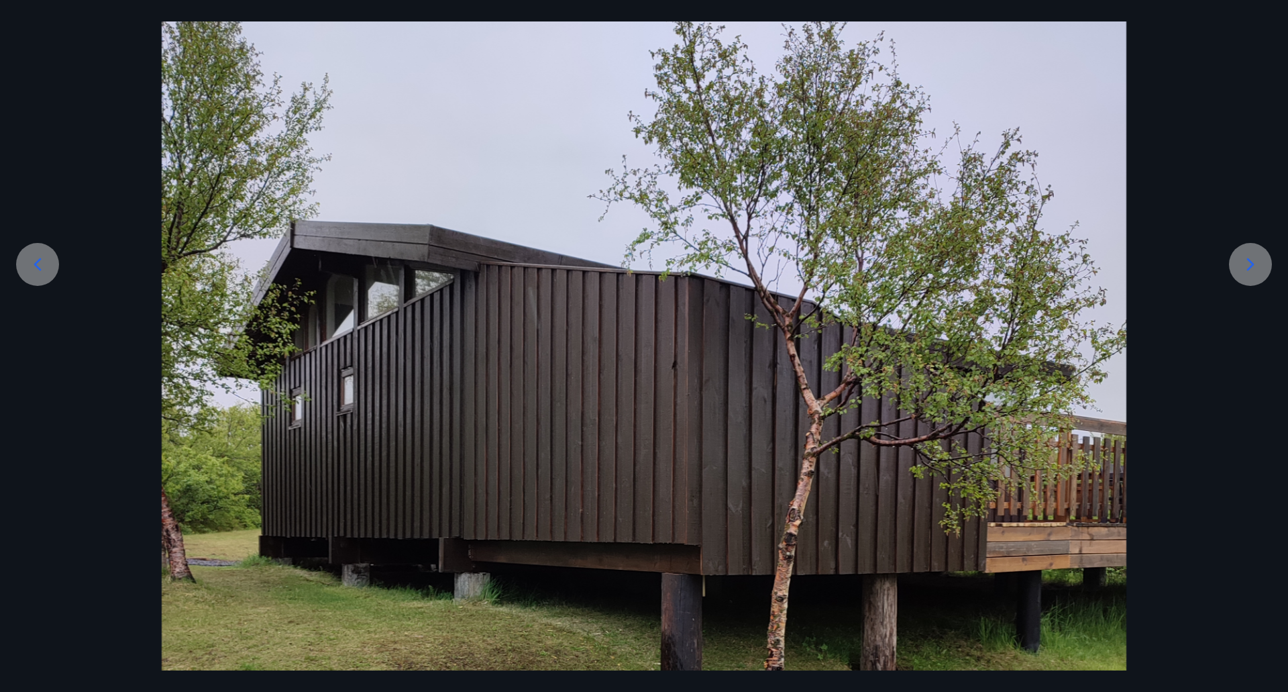
scroll to position [134, 0]
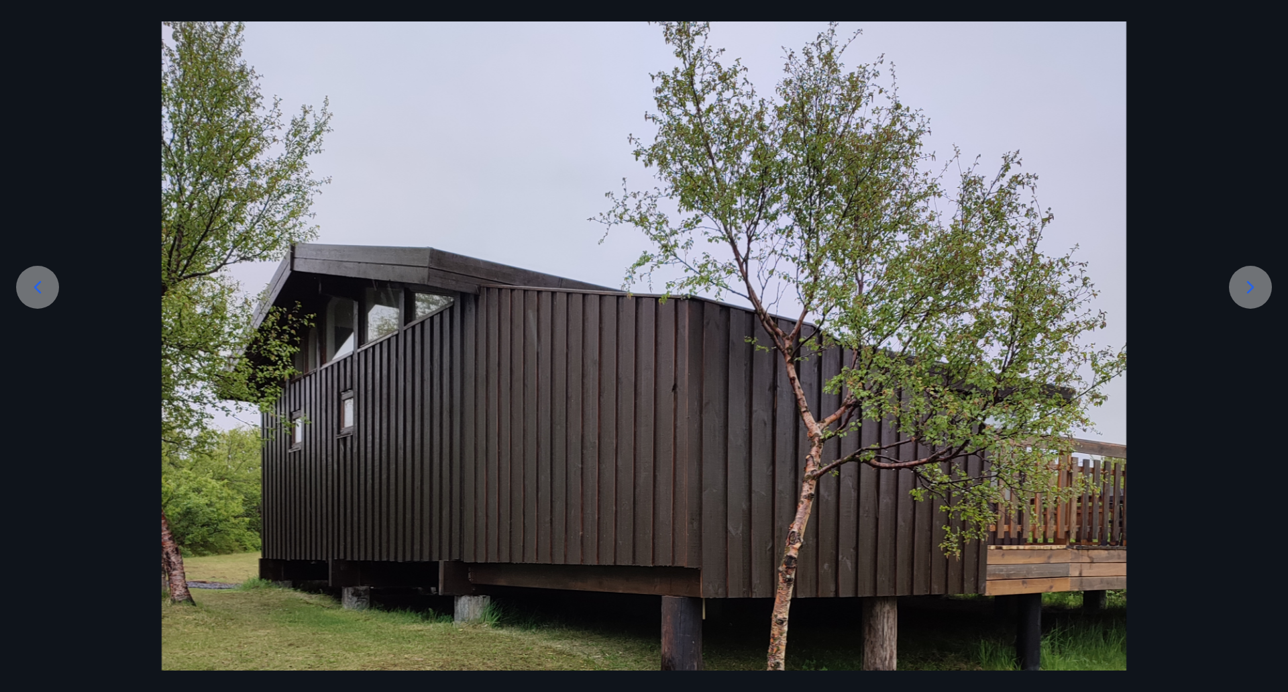
click at [1253, 288] on icon at bounding box center [1250, 286] width 21 height 21
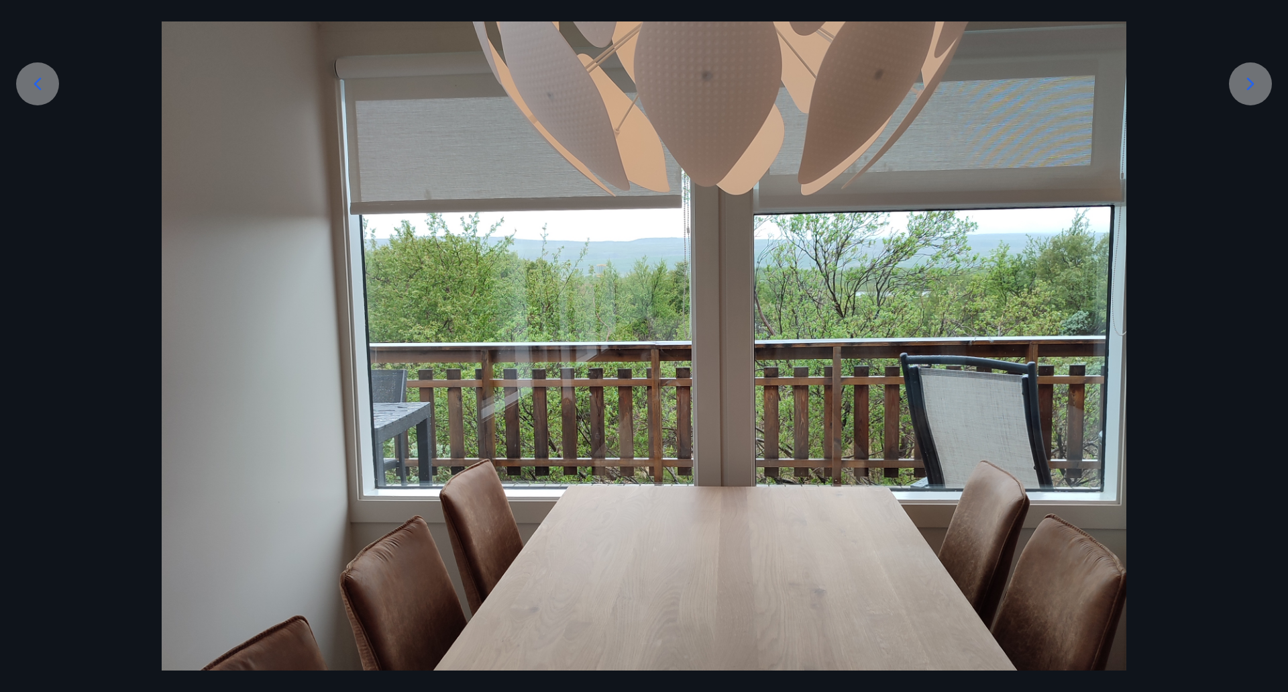
scroll to position [268, 0]
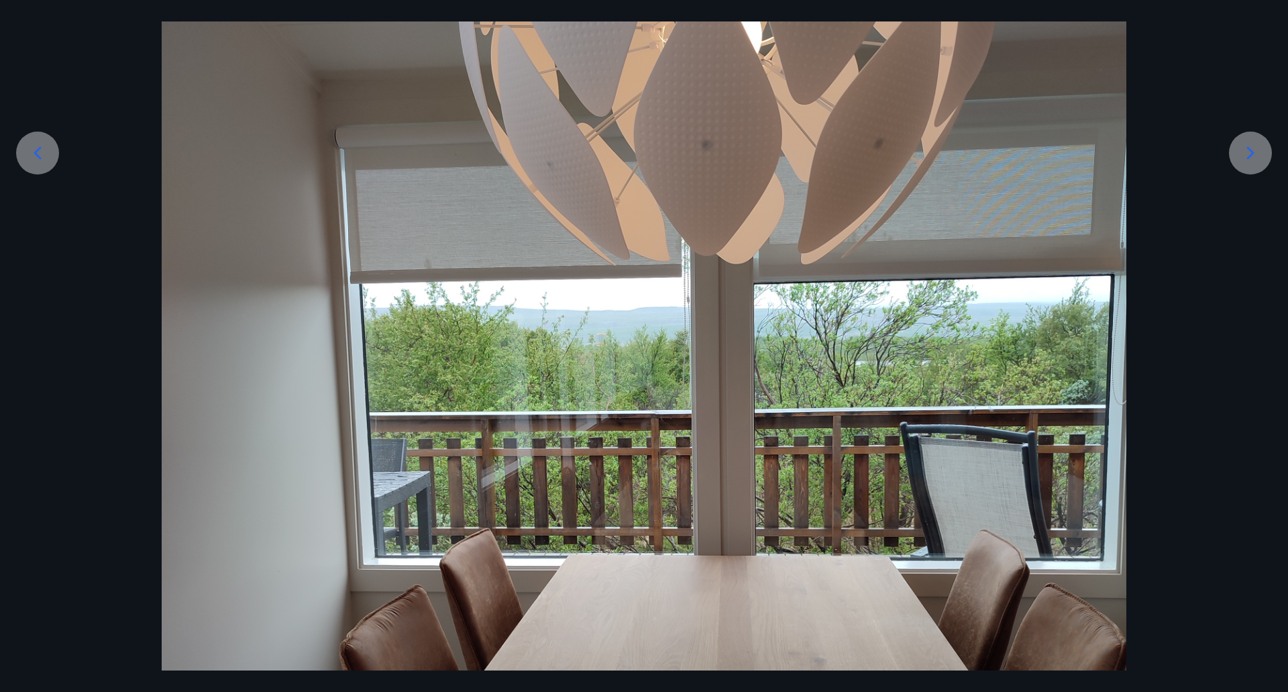
click at [1194, 147] on div at bounding box center [644, 450] width 1288 height 1286
click at [21, 67] on div at bounding box center [644, 450] width 1288 height 1286
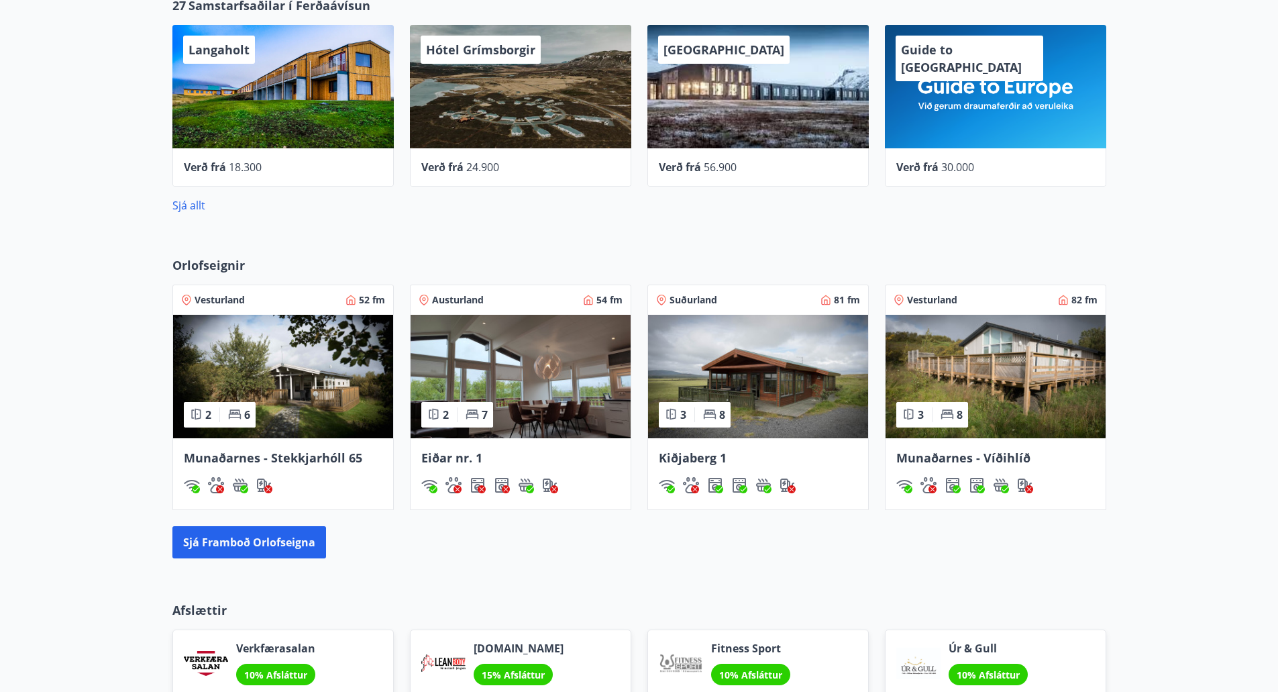
click at [506, 345] on img at bounding box center [521, 376] width 220 height 123
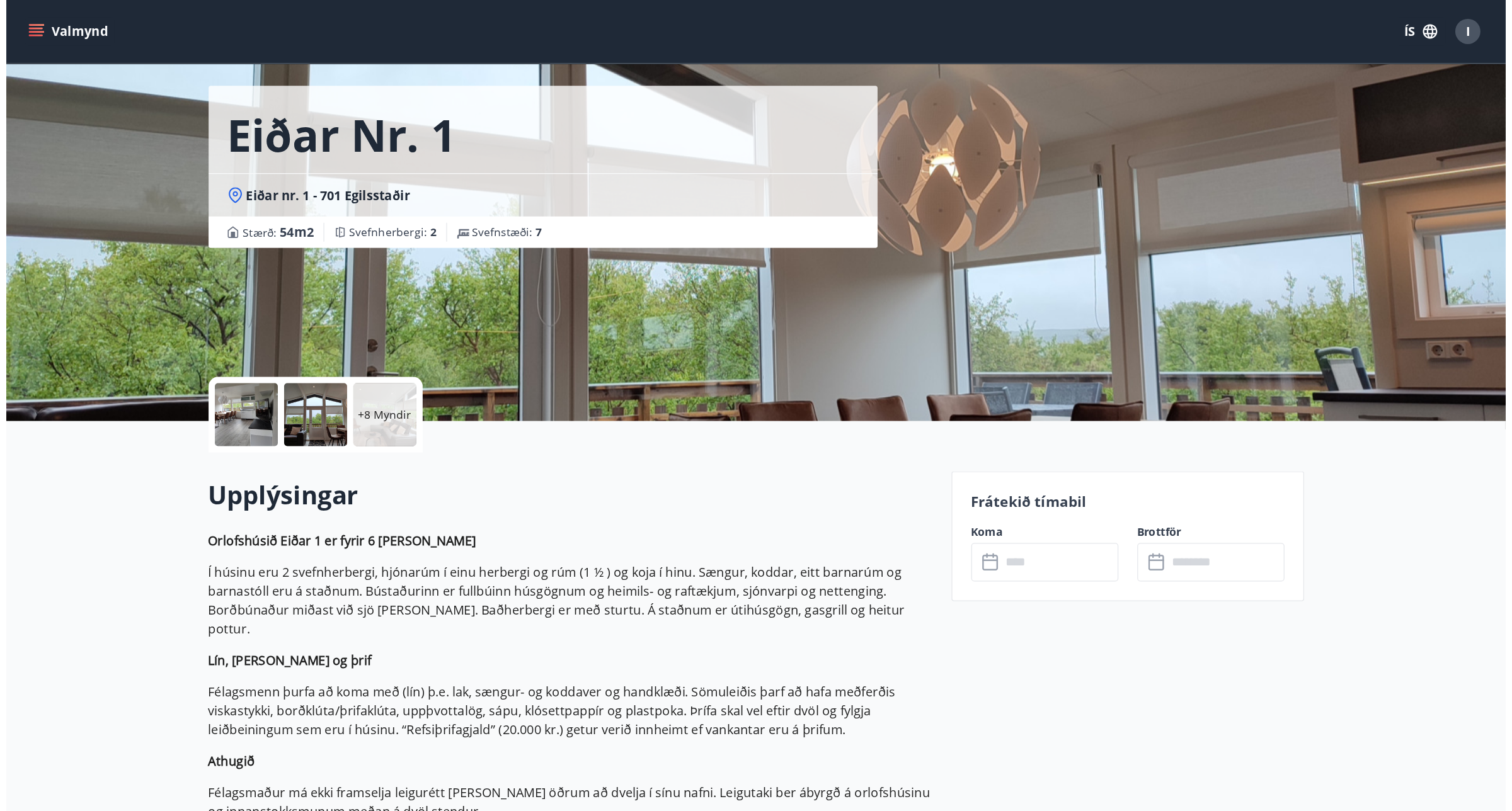
scroll to position [63, 0]
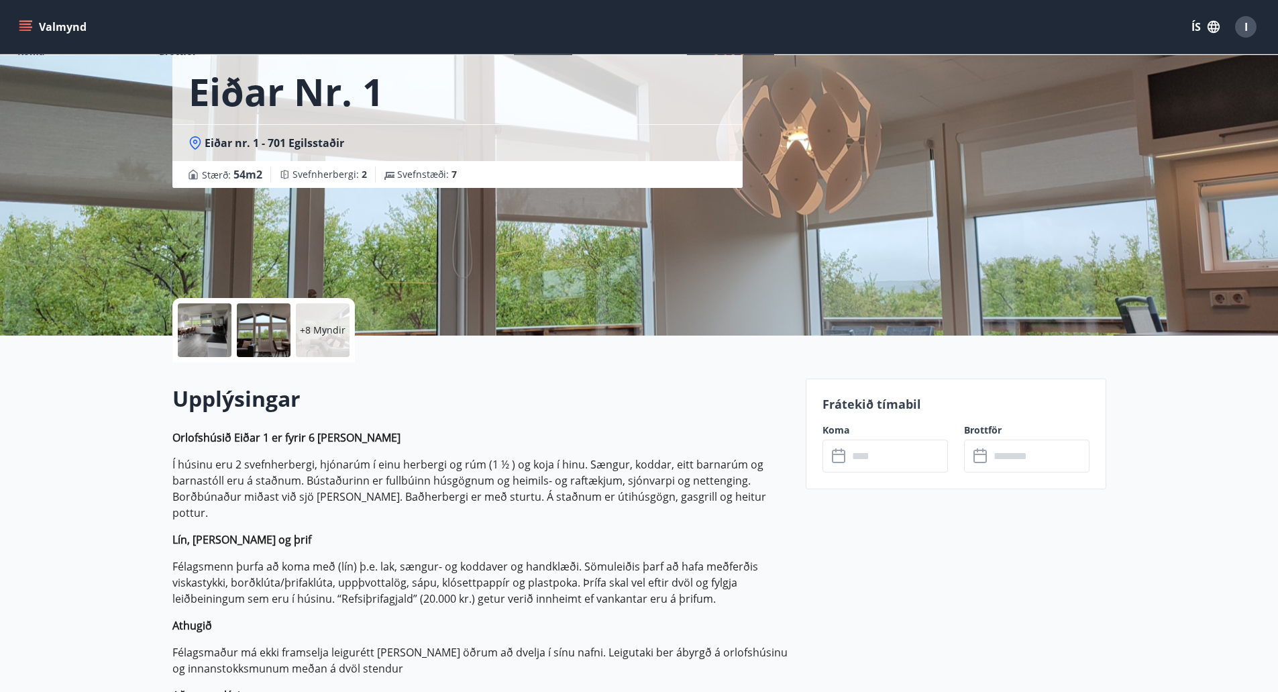
click at [213, 341] on div at bounding box center [205, 330] width 54 height 54
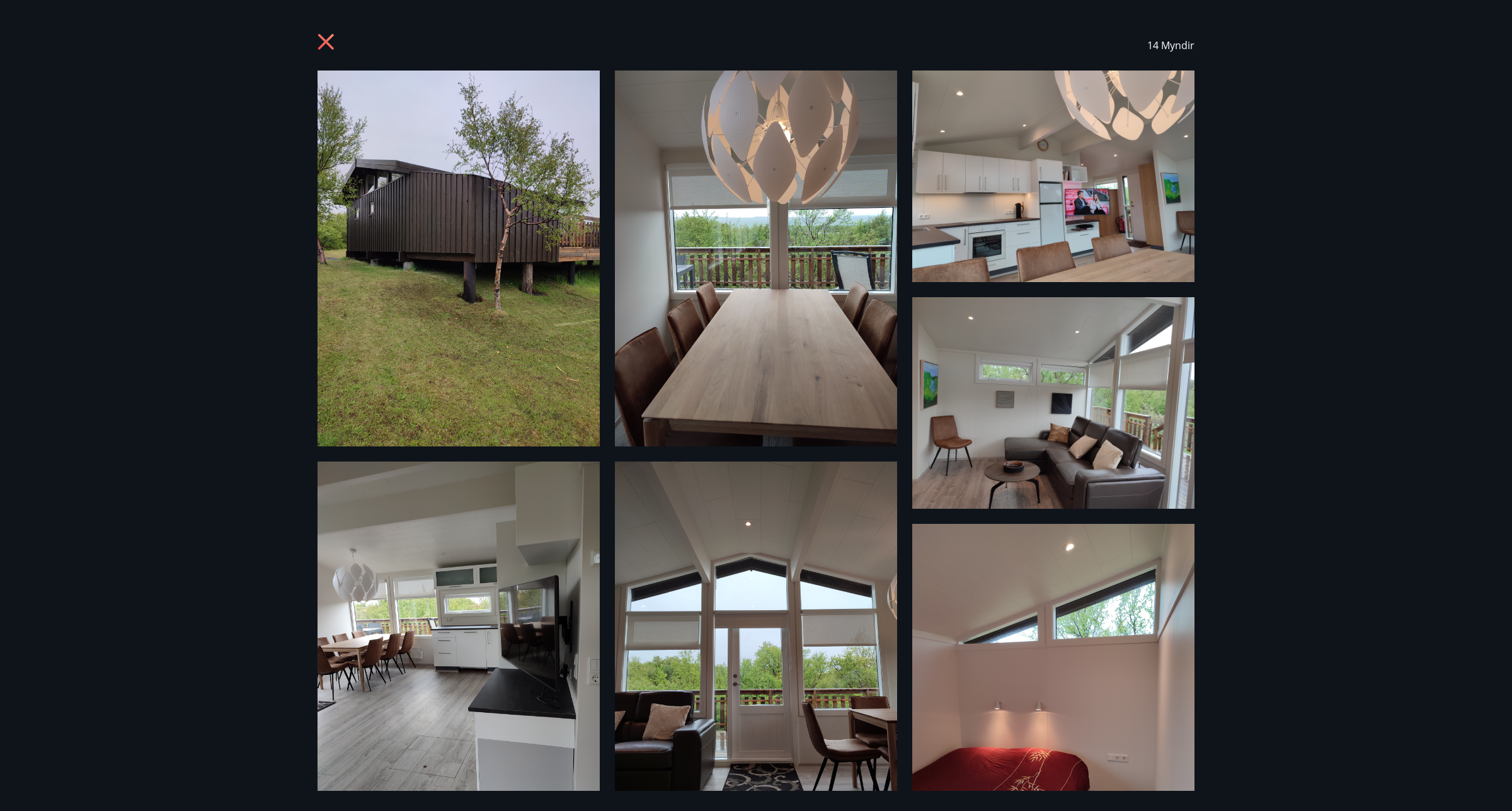
drag, startPoint x: 1209, startPoint y: 0, endPoint x: 433, endPoint y: 200, distance: 801.4
click at [433, 200] on img at bounding box center [458, 258] width 283 height 375
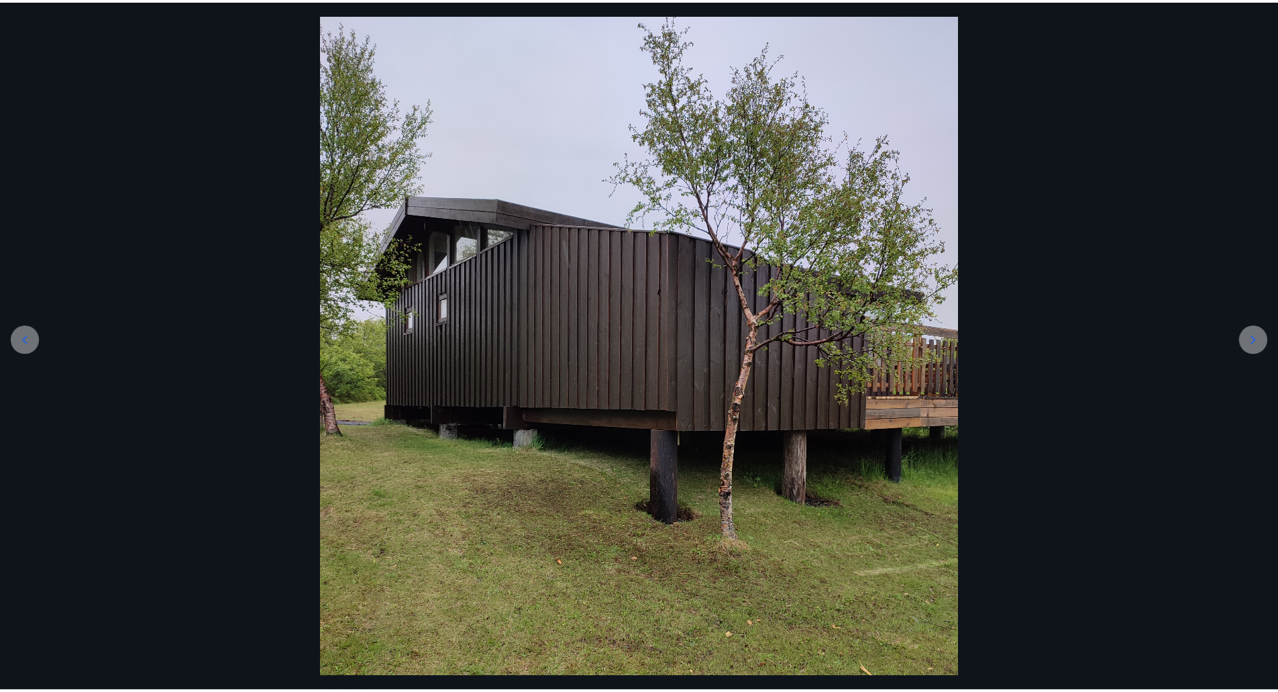
scroll to position [0, 0]
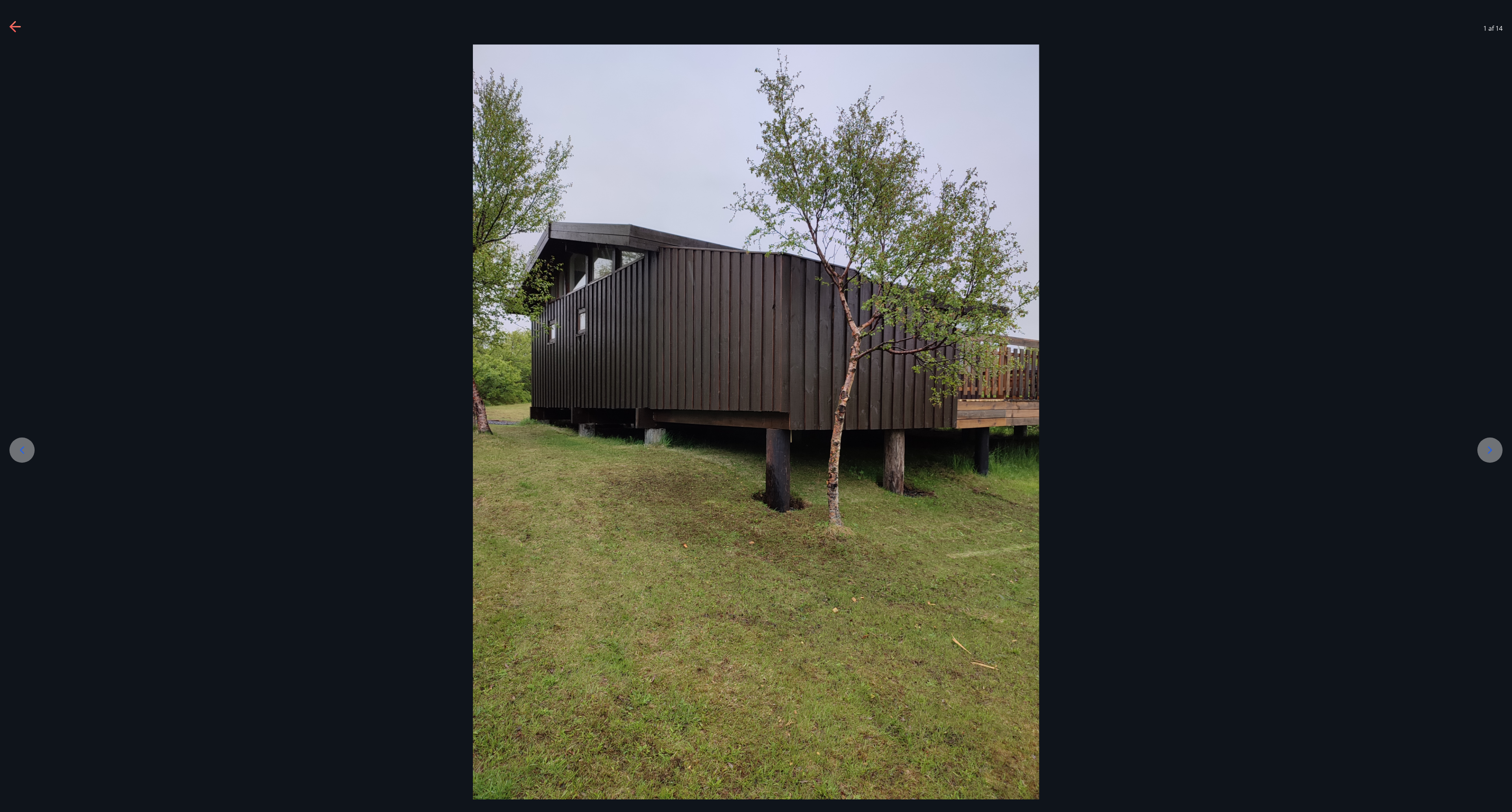
drag, startPoint x: 930, startPoint y: 0, endPoint x: 1169, endPoint y: 272, distance: 362.1
click at [755, 275] on div at bounding box center [756, 422] width 1512 height 755
click at [755, 406] on div at bounding box center [1490, 450] width 25 height 25
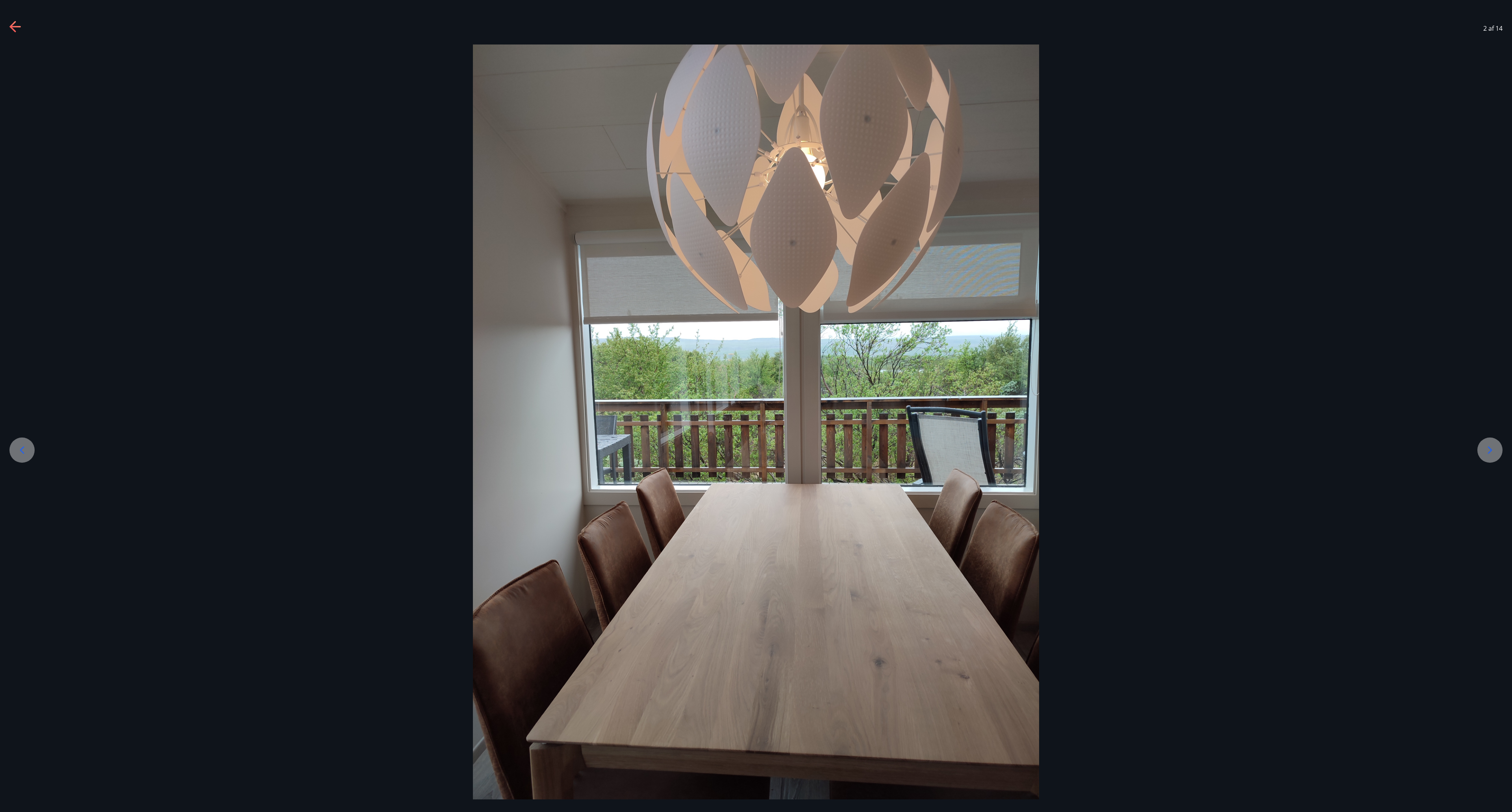
click at [755, 406] on icon at bounding box center [1490, 450] width 12 height 12
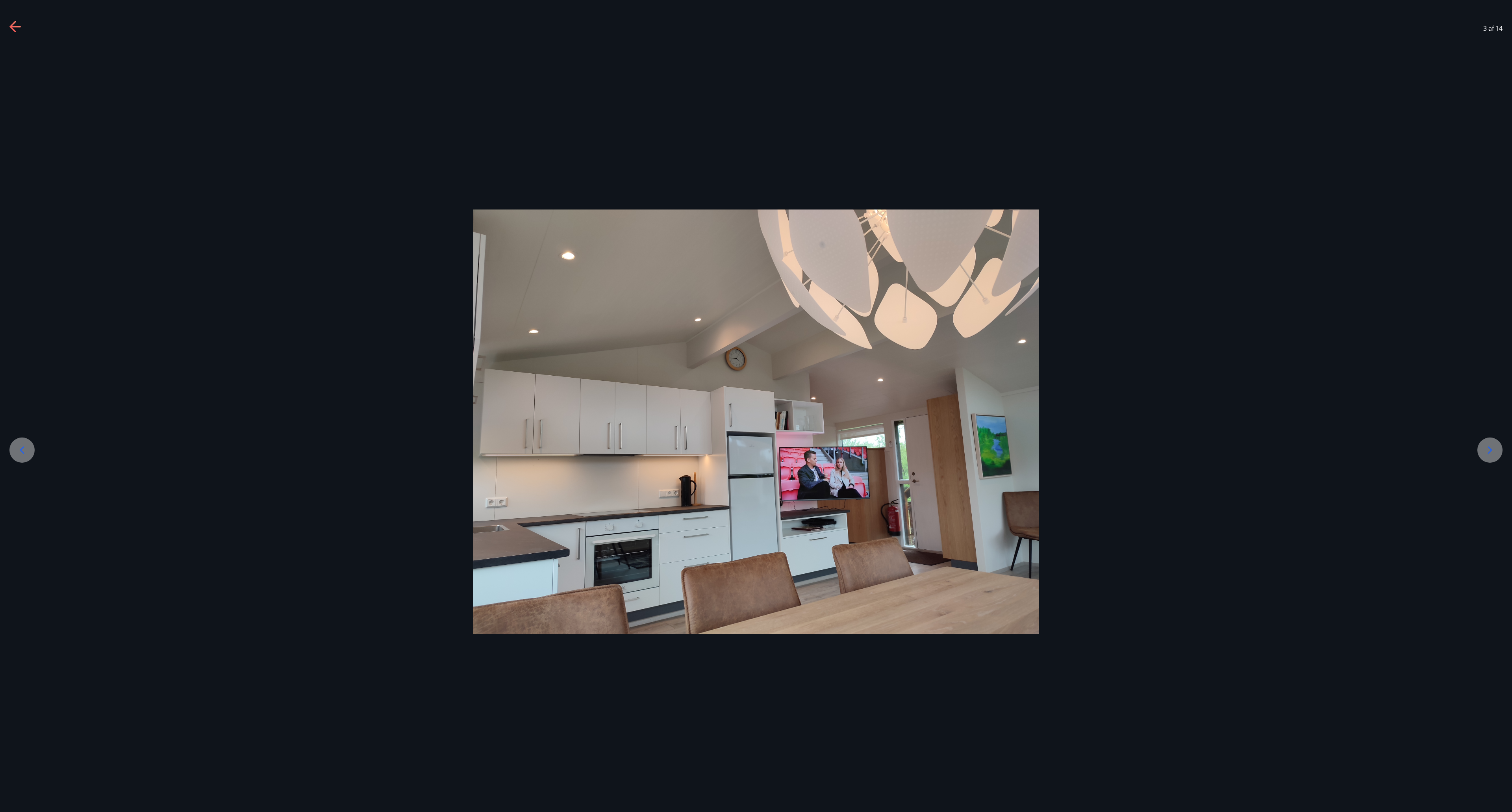
click at [755, 406] on div at bounding box center [1490, 450] width 25 height 25
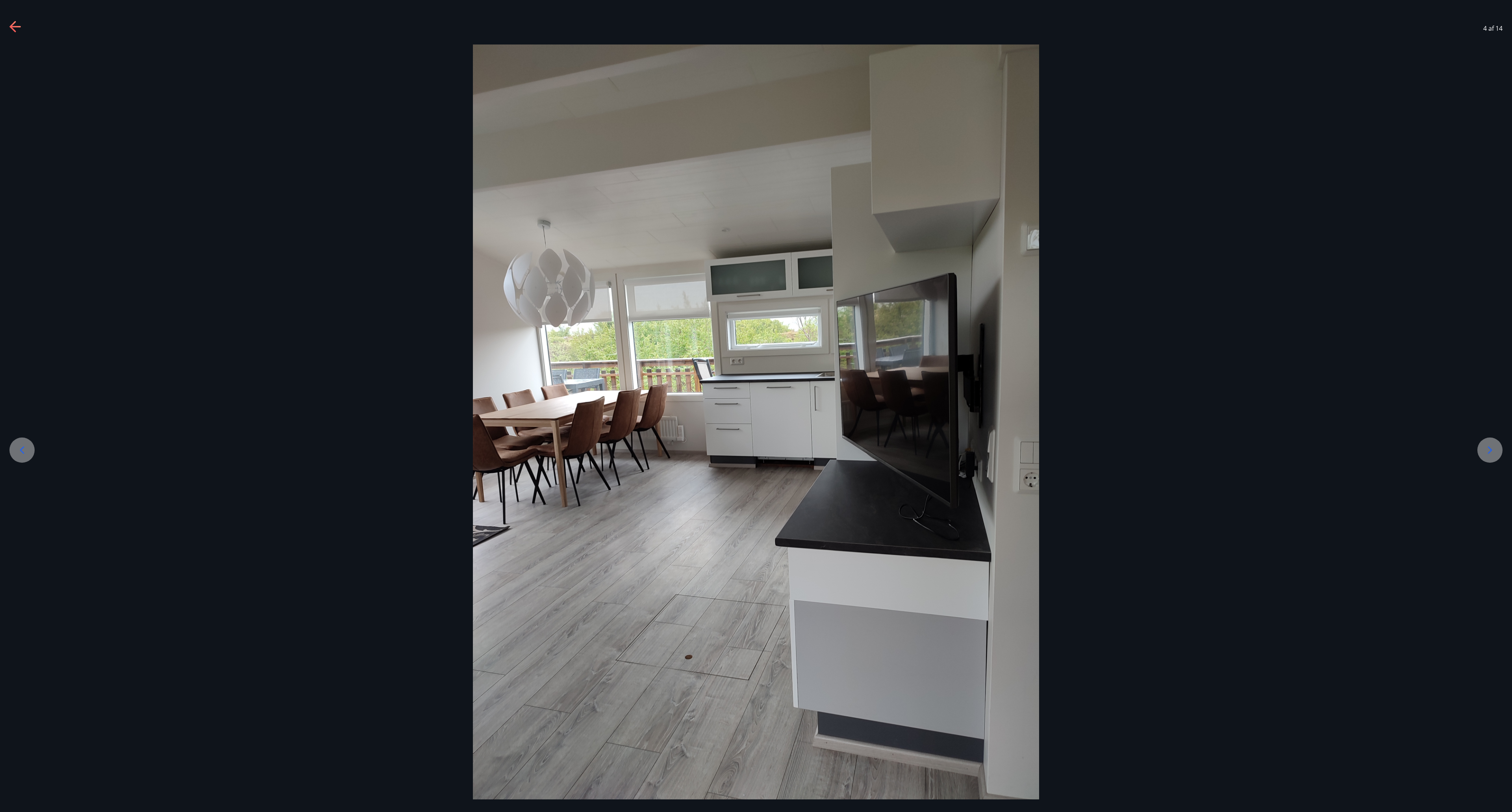
click at [755, 406] on icon at bounding box center [1490, 450] width 12 height 12
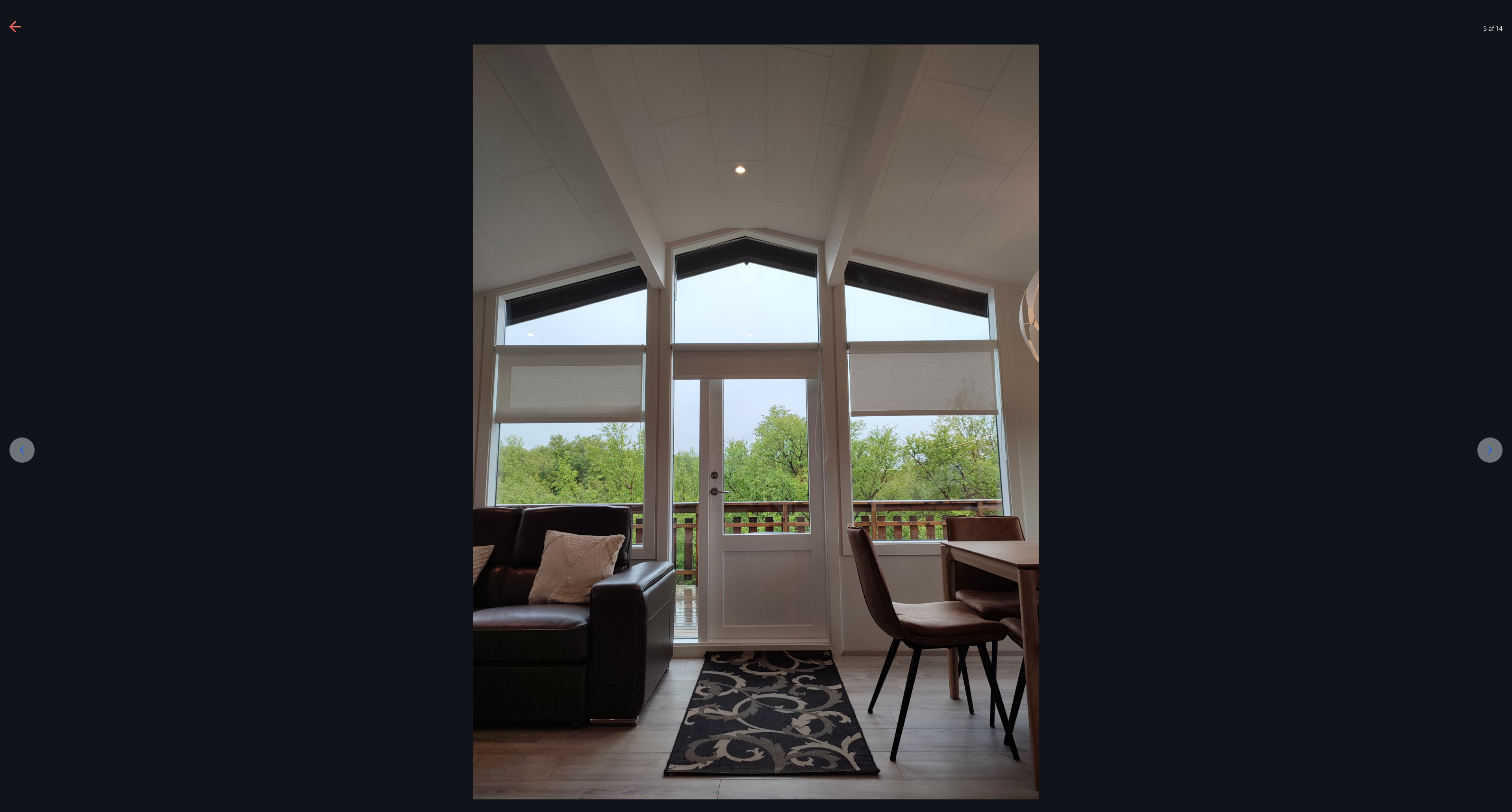
click at [755, 406] on icon at bounding box center [1490, 450] width 12 height 12
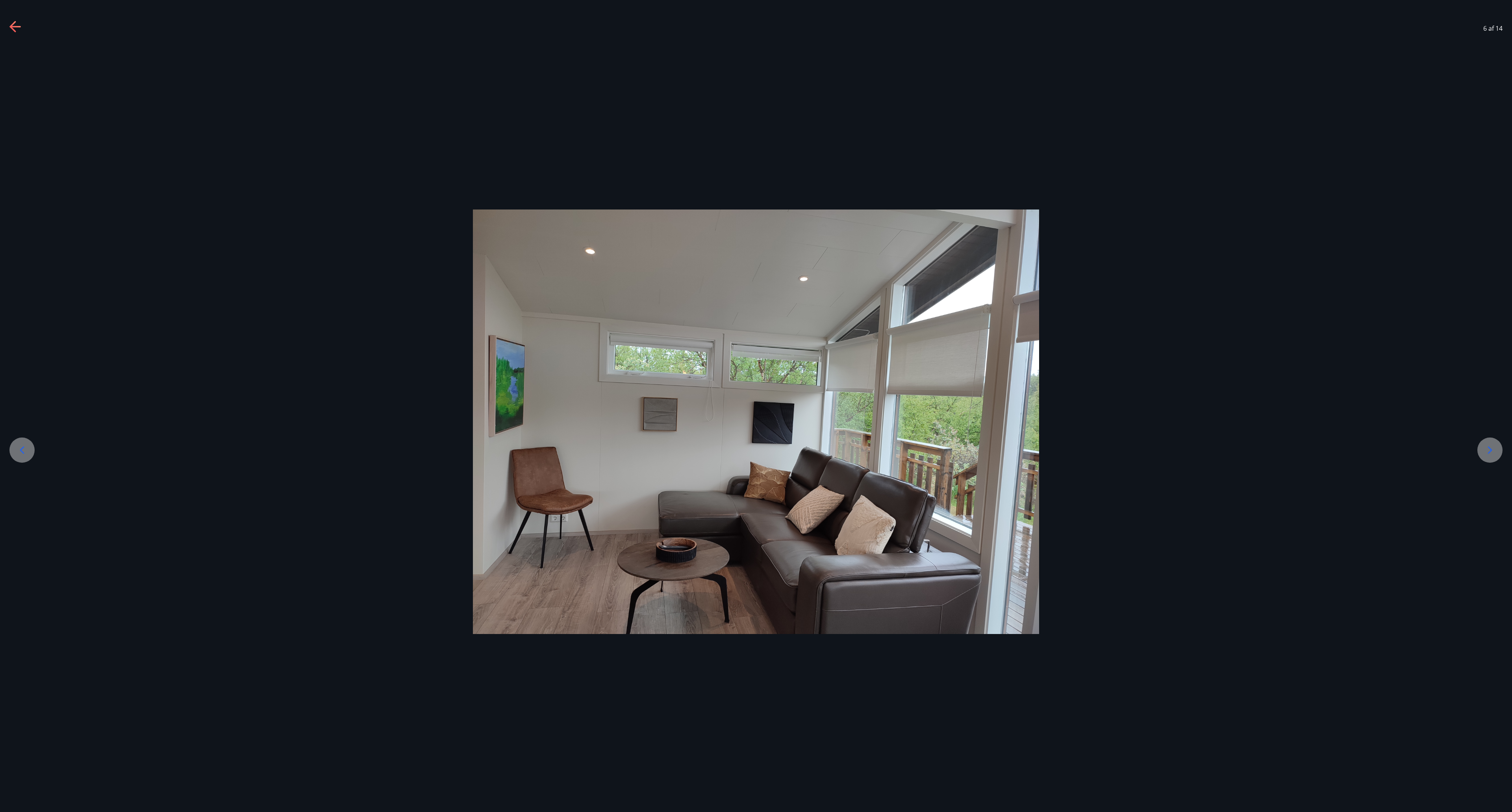
click at [755, 406] on icon at bounding box center [1490, 450] width 12 height 12
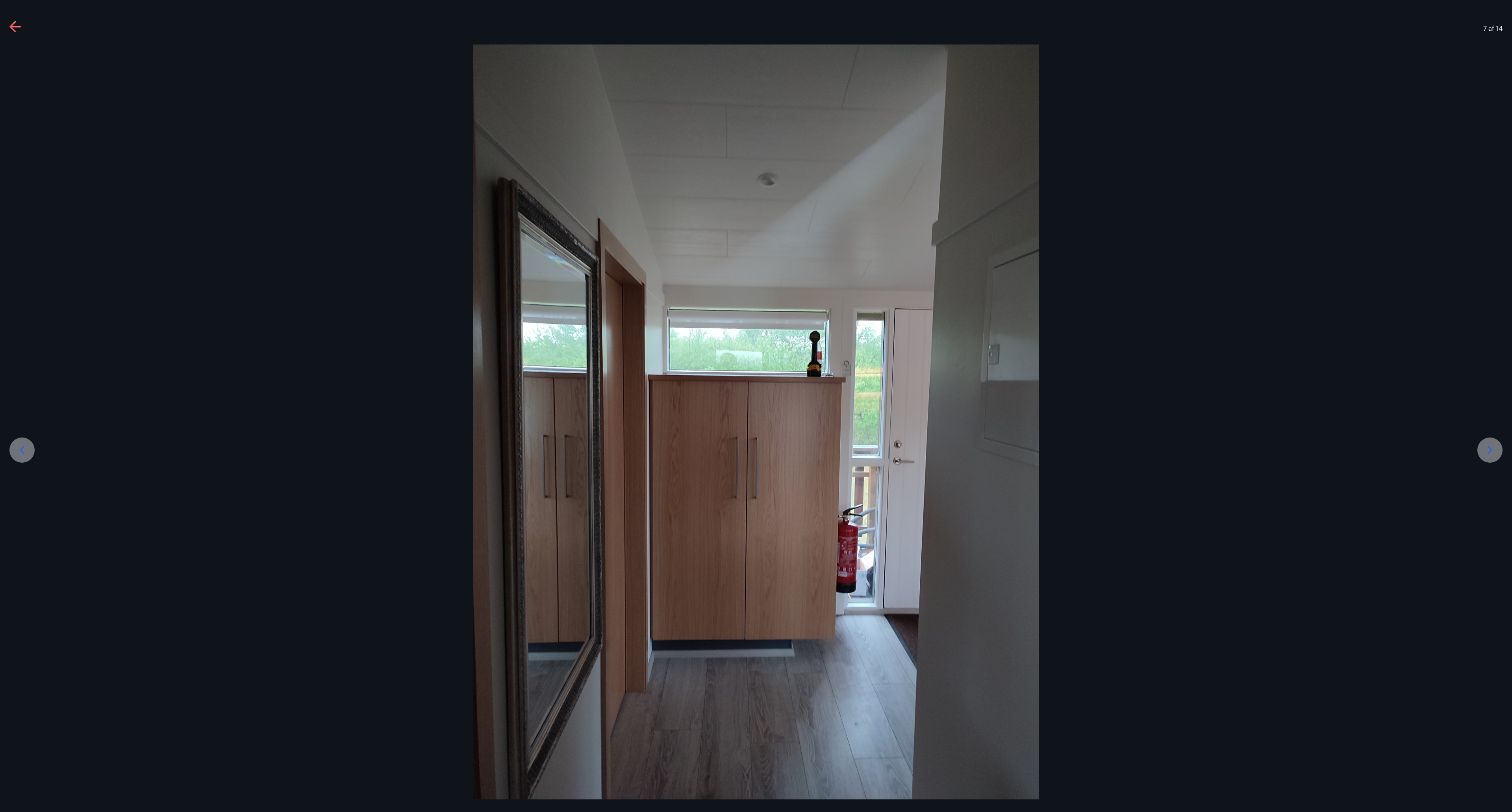
click at [755, 406] on div at bounding box center [1490, 450] width 25 height 25
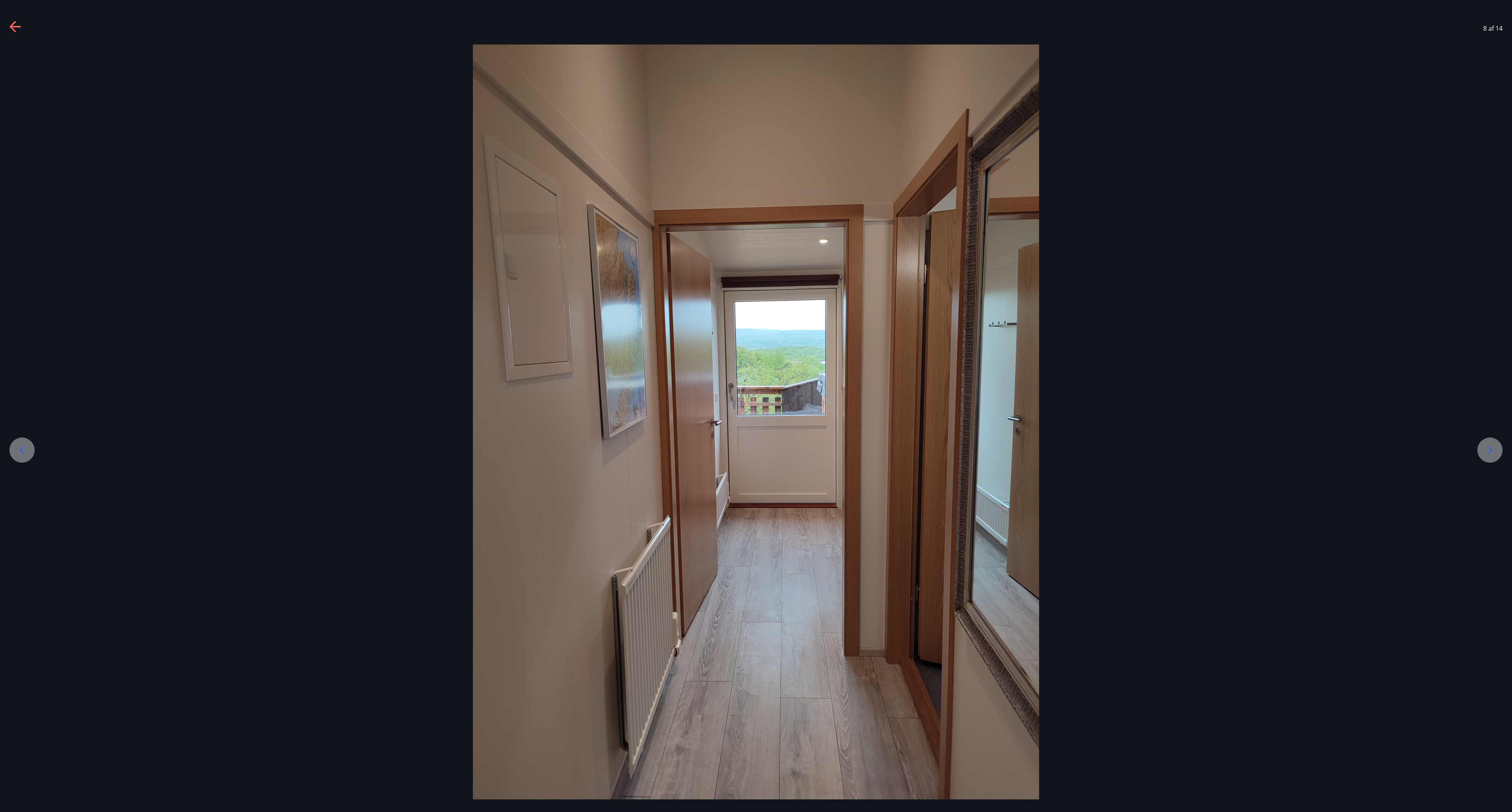
click at [755, 406] on div at bounding box center [1490, 450] width 25 height 25
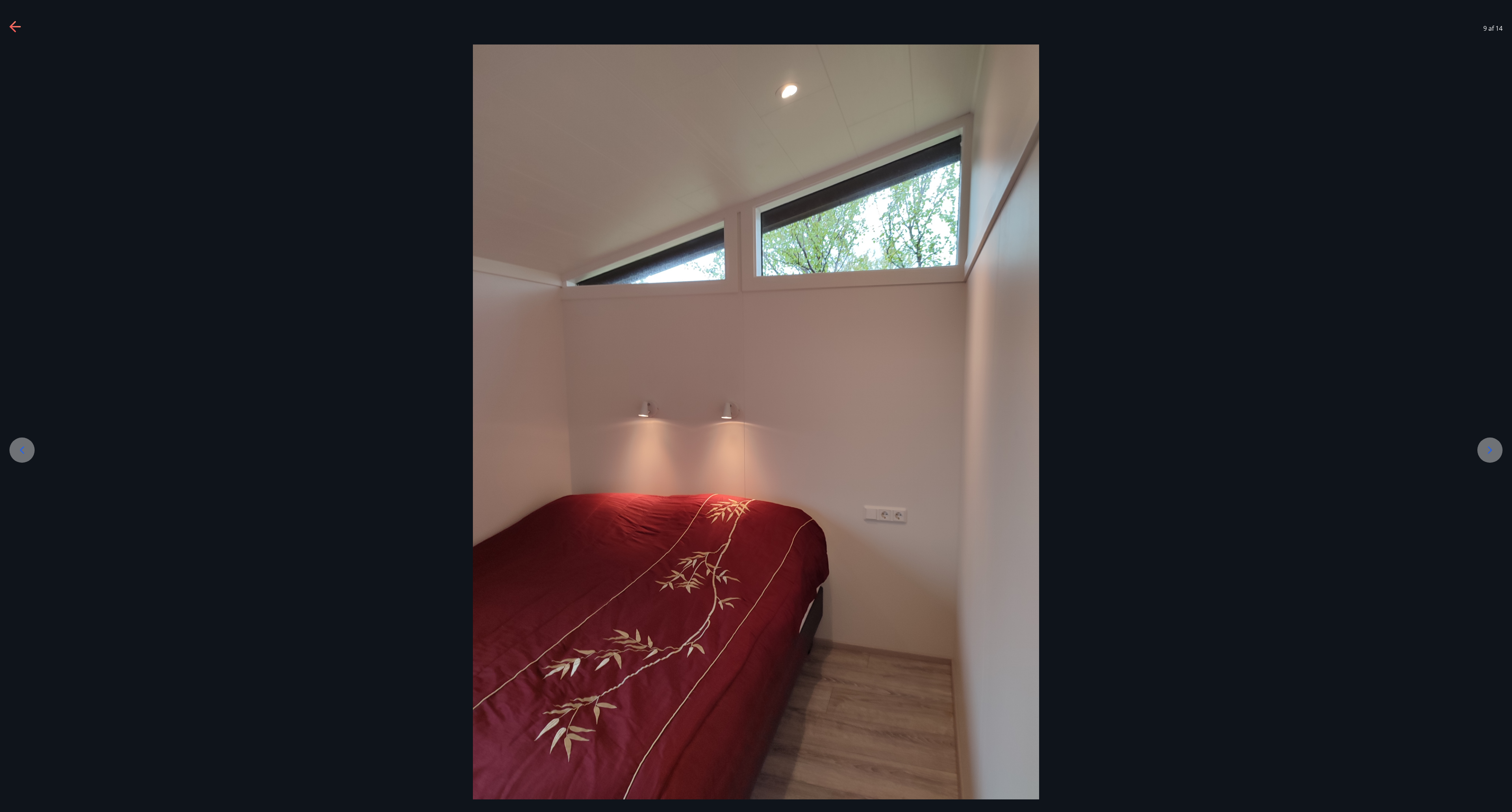
click at [755, 406] on div at bounding box center [1490, 450] width 25 height 25
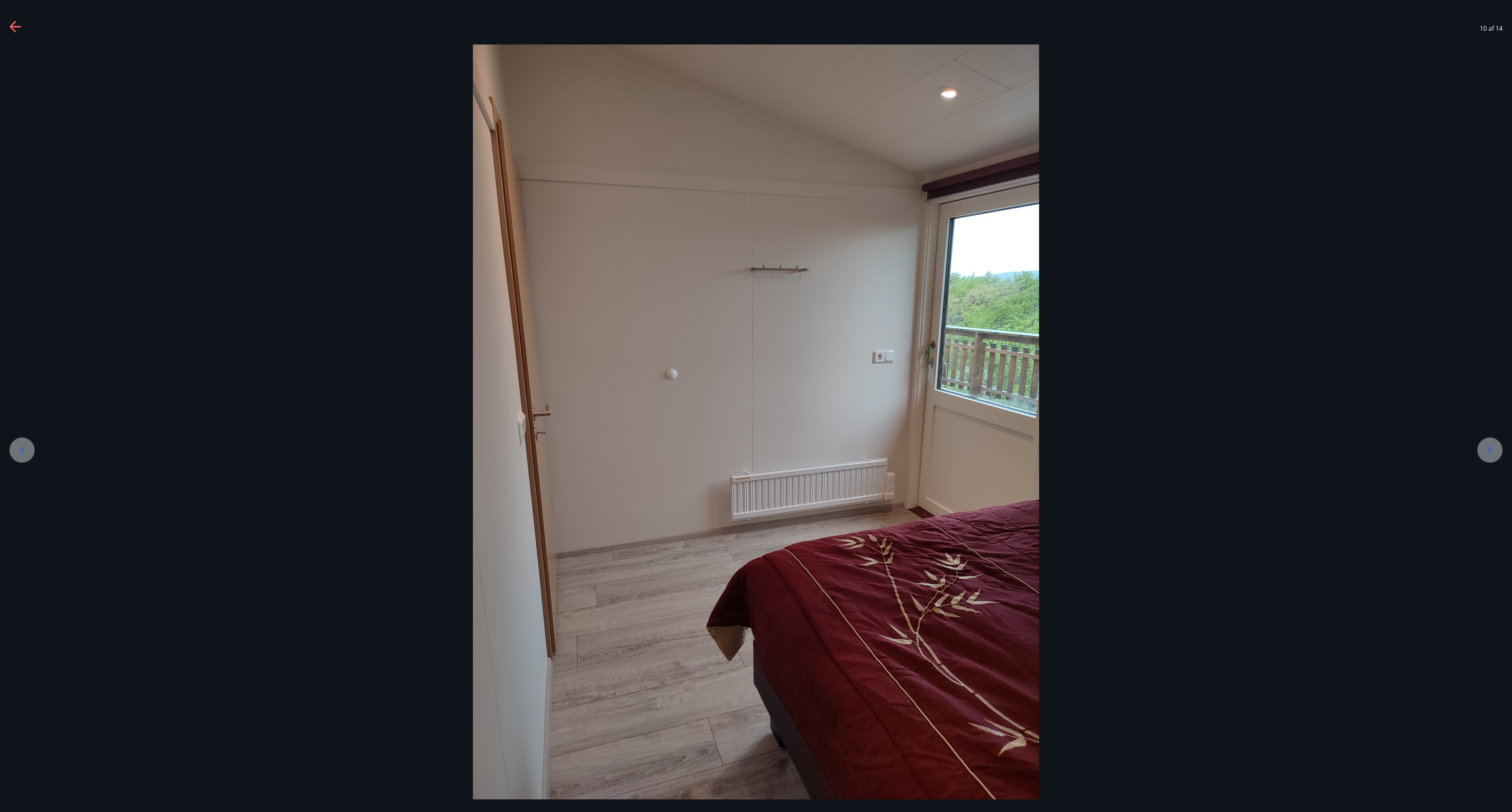
click at [755, 406] on div at bounding box center [756, 422] width 1512 height 755
click at [755, 406] on icon at bounding box center [1490, 450] width 12 height 12
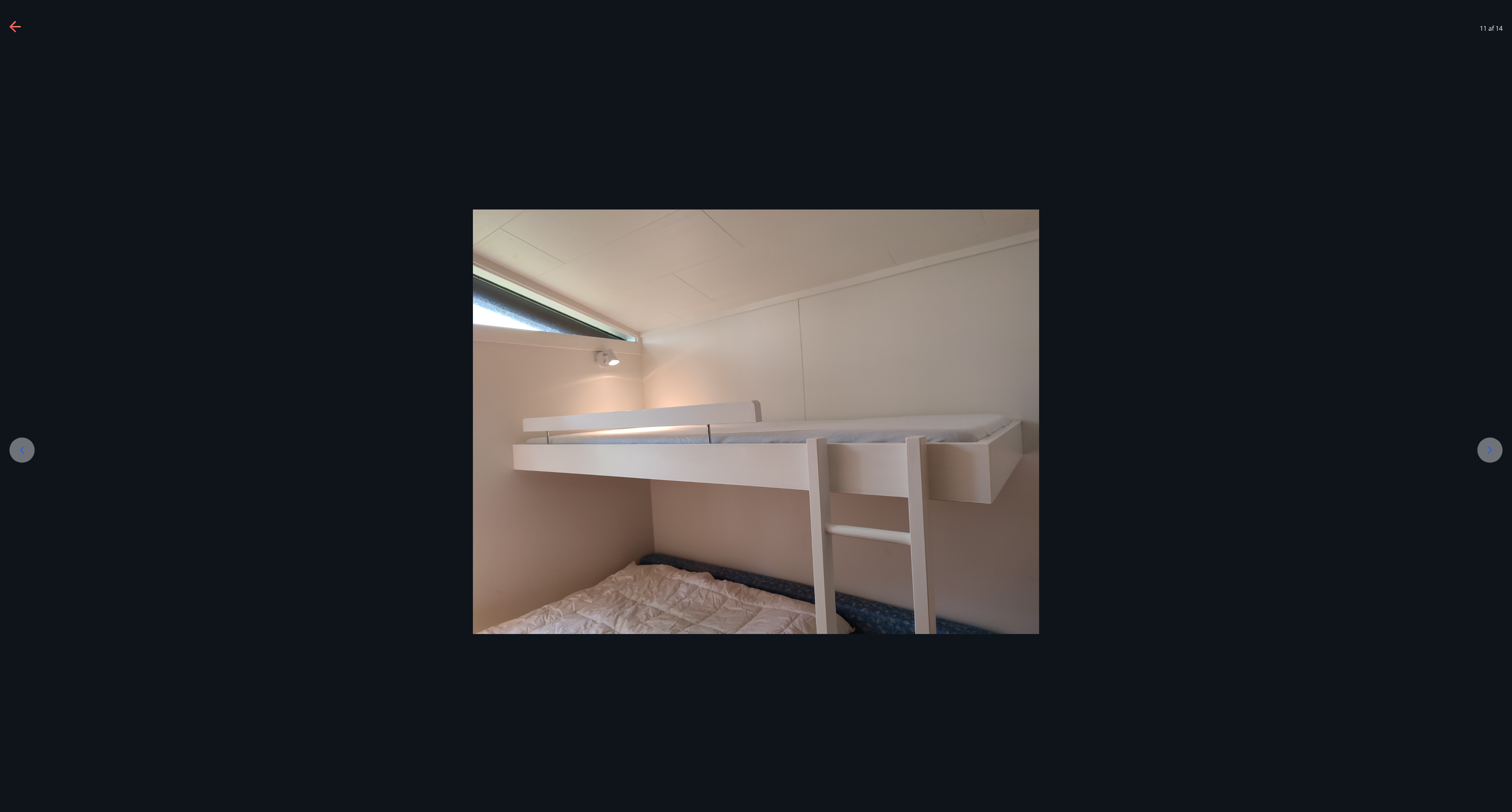
click at [755, 406] on icon at bounding box center [1490, 450] width 12 height 12
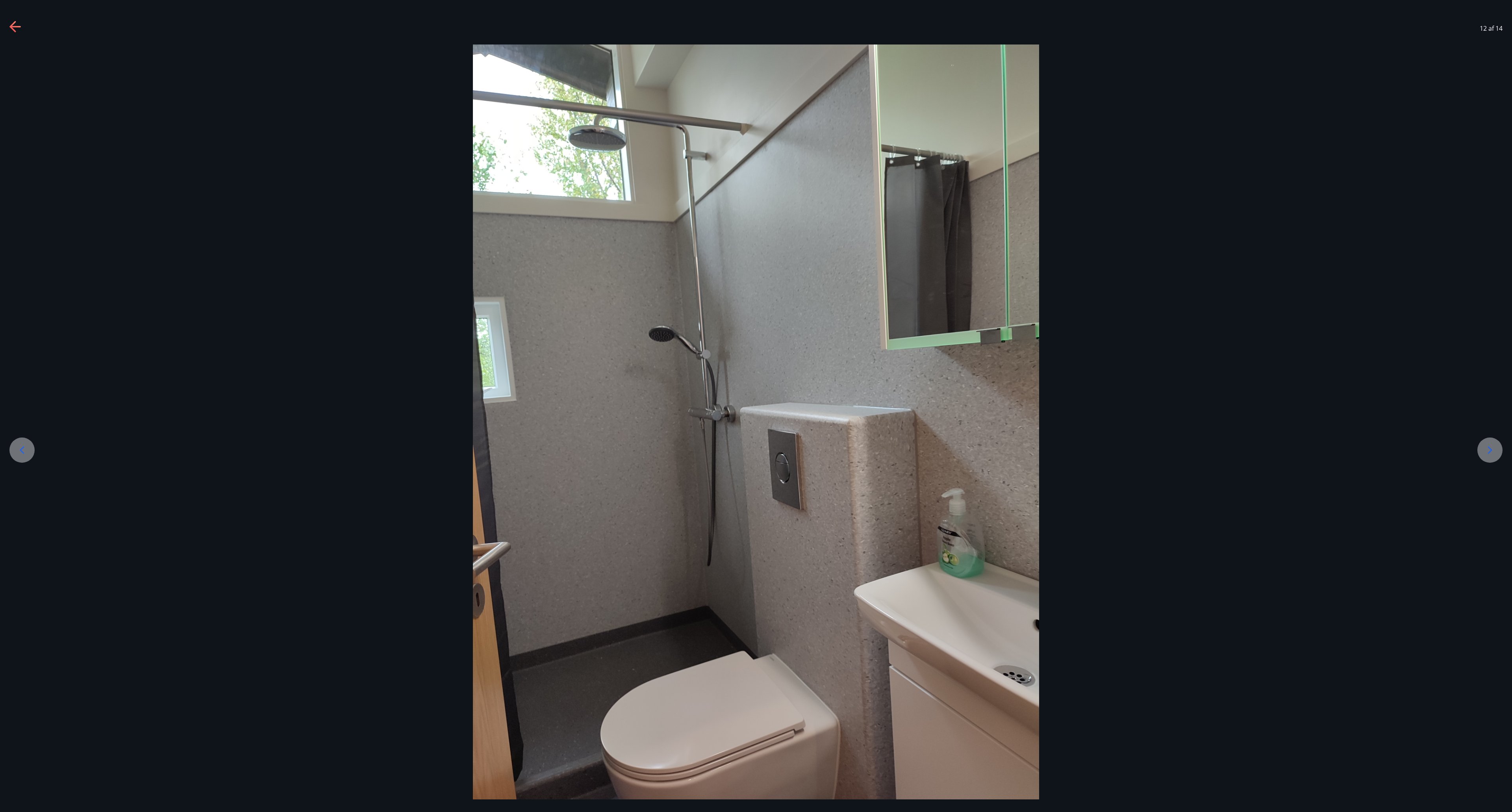
click at [755, 406] on icon at bounding box center [1490, 450] width 12 height 12
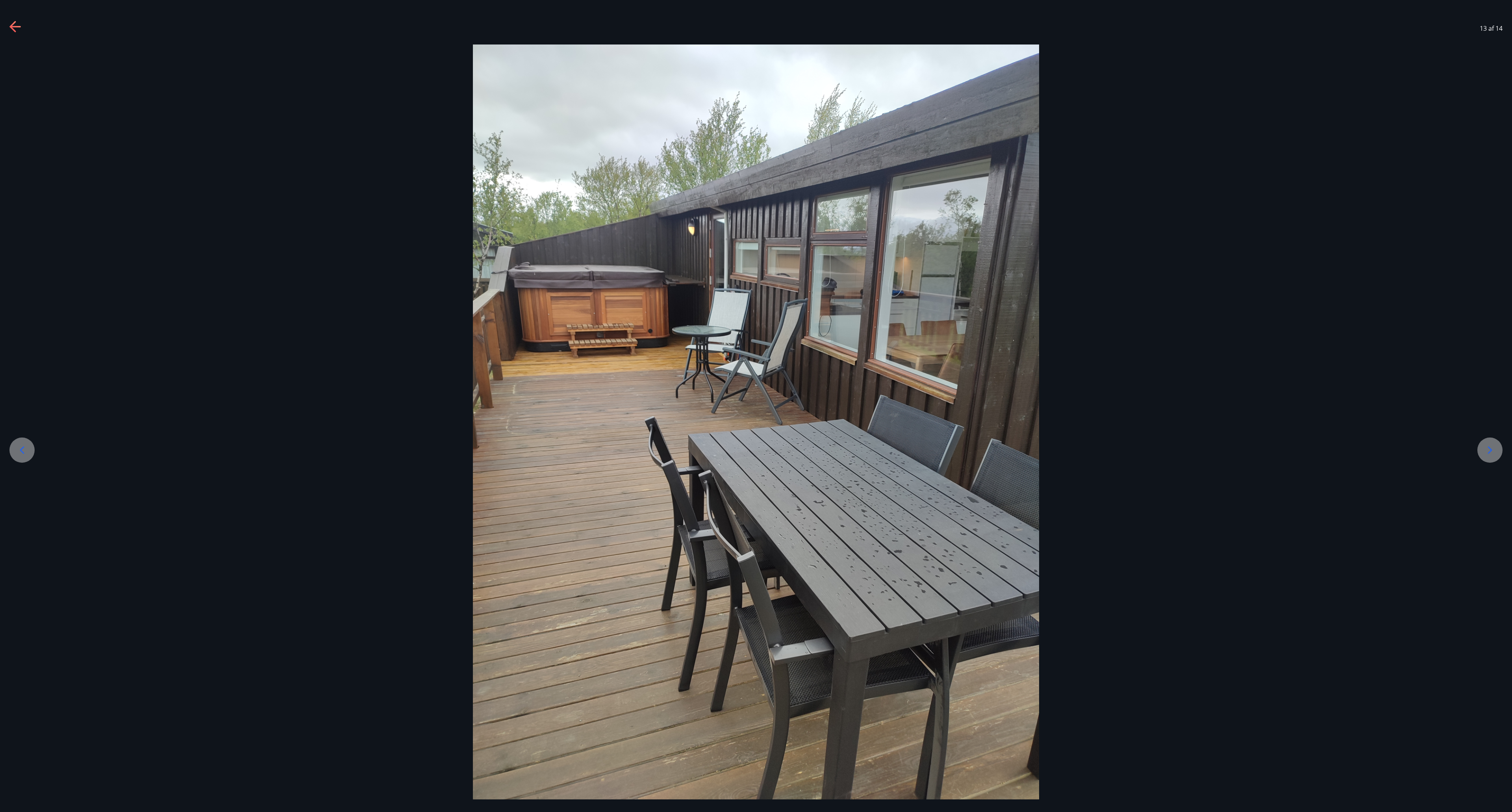
click at [755, 406] on div at bounding box center [1490, 450] width 25 height 25
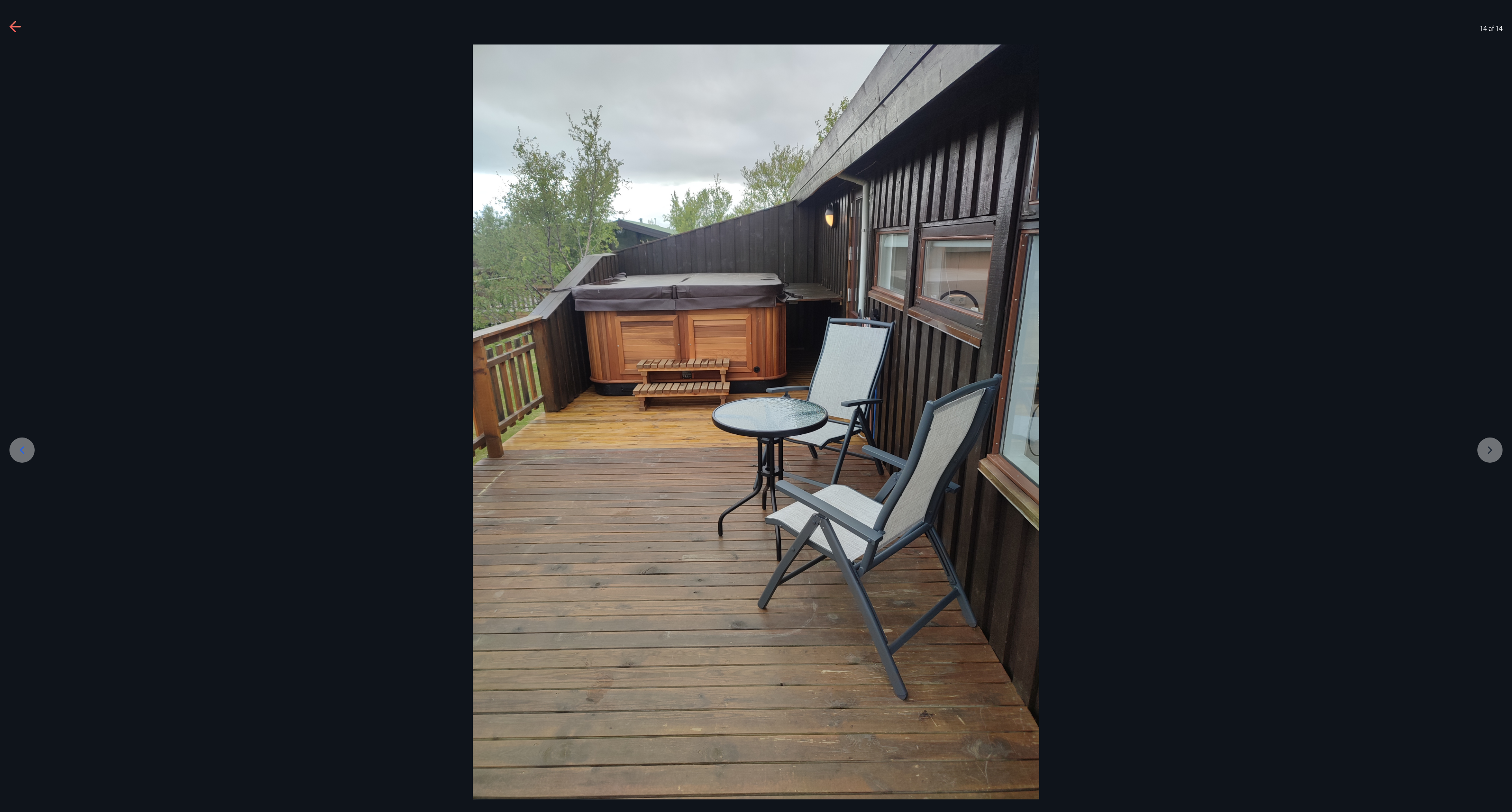
click at [755, 406] on div at bounding box center [756, 422] width 1512 height 755
click at [755, 182] on div at bounding box center [756, 422] width 1512 height 755
click at [21, 28] on icon at bounding box center [15, 27] width 12 height 12
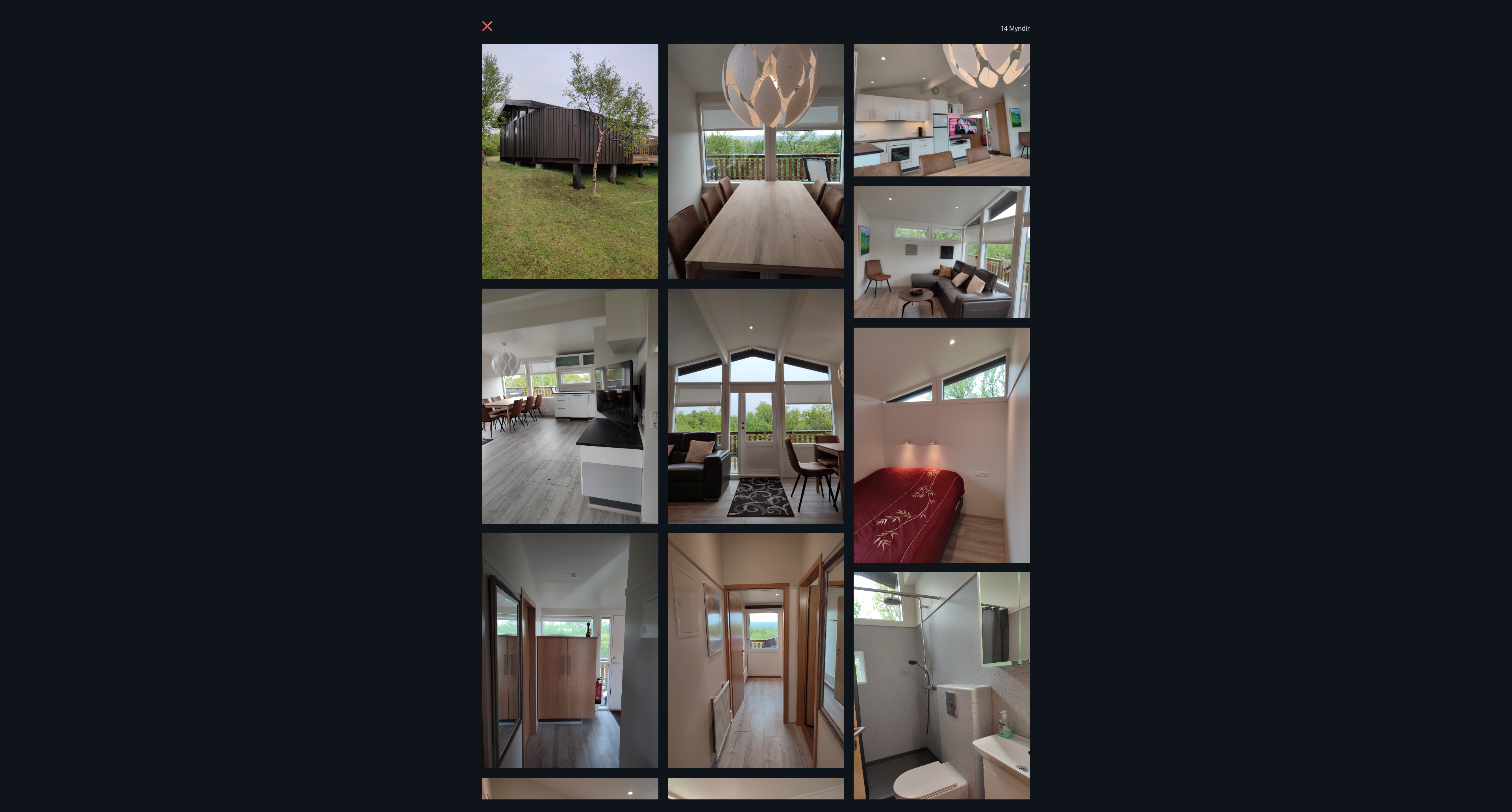
click at [486, 29] on icon at bounding box center [488, 27] width 12 height 12
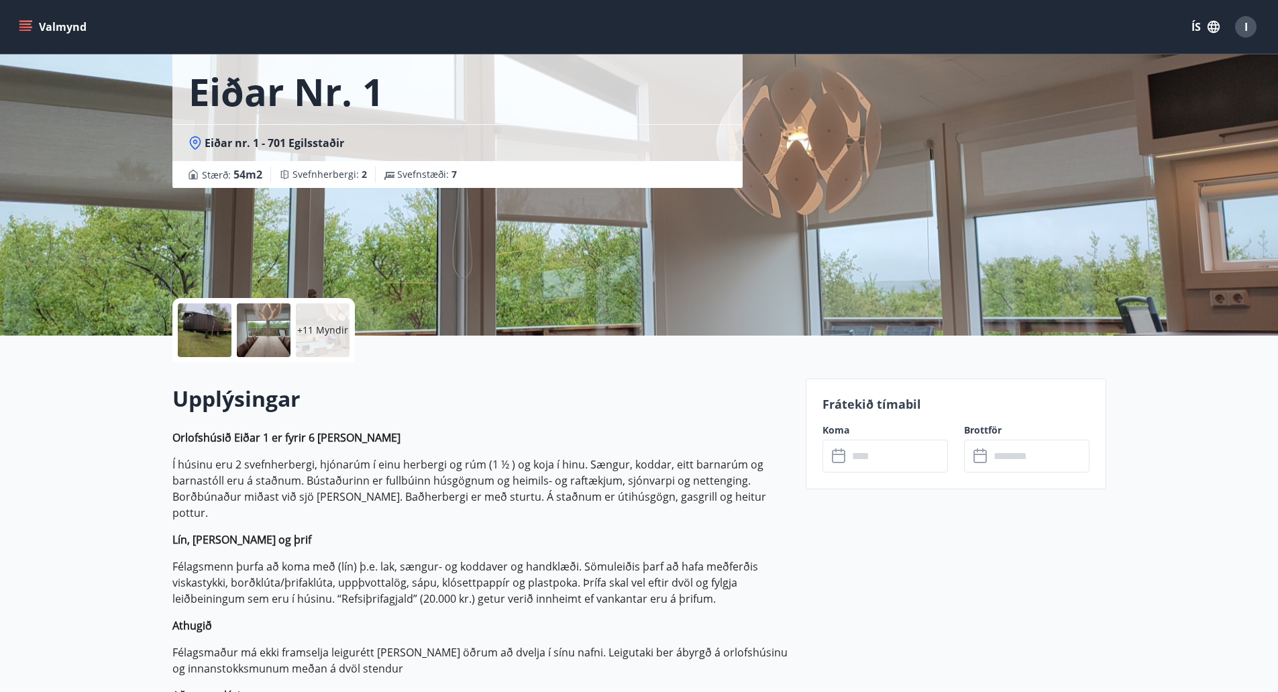
click at [573, 358] on div "+11 Myndir" at bounding box center [480, 330] width 617 height 64
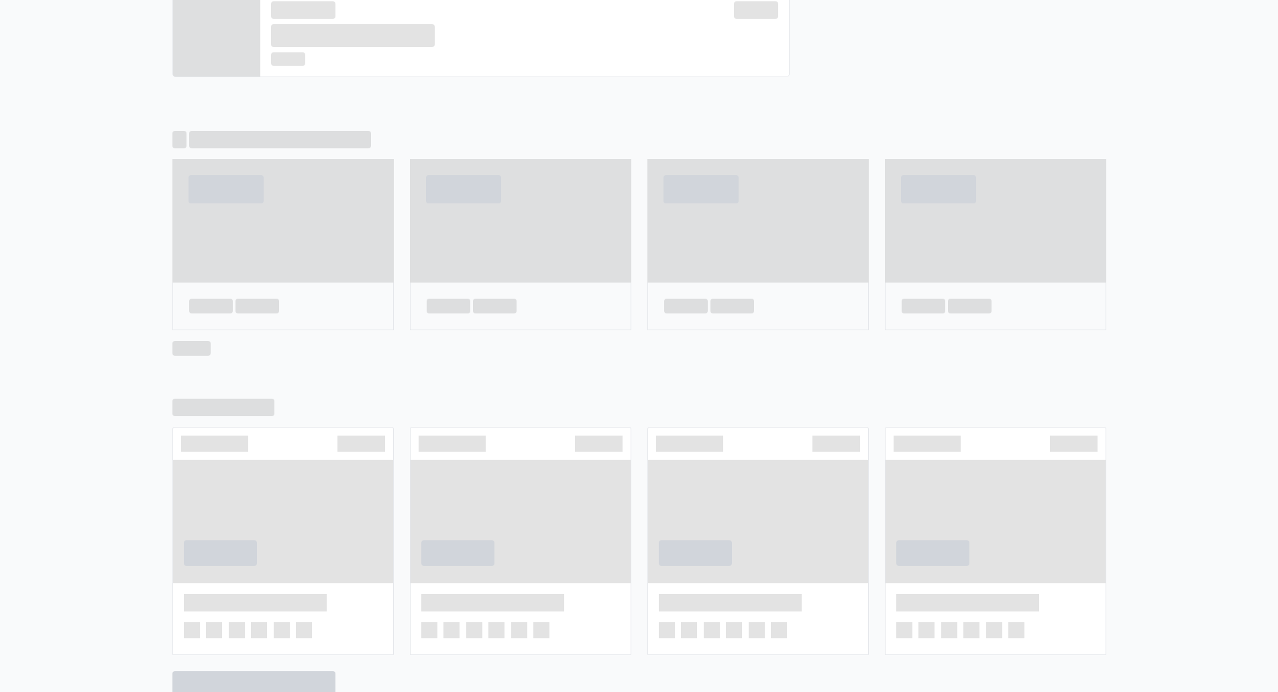
scroll to position [733, 0]
